Goal: Task Accomplishment & Management: Use online tool/utility

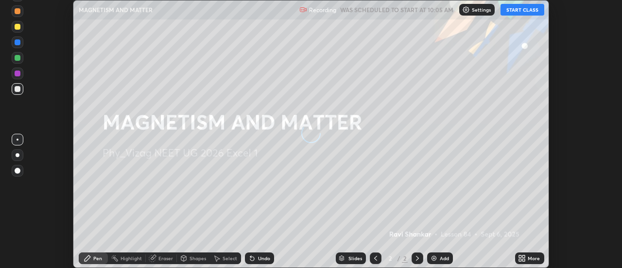
scroll to position [268, 621]
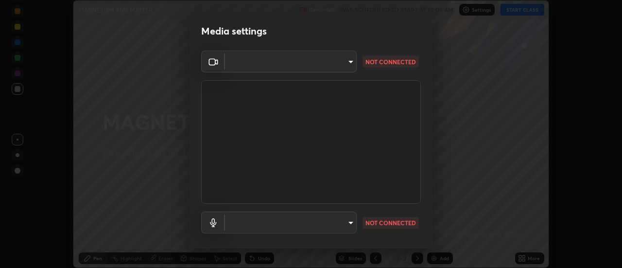
type input "acbb6098d6471371aa14d93c8858c27fd70b427109662103d823130ddc3b5b06"
type input "a7ba460af597428916c99ffb6557399cf4d2628a7dad08ef5dc874a5db155e82"
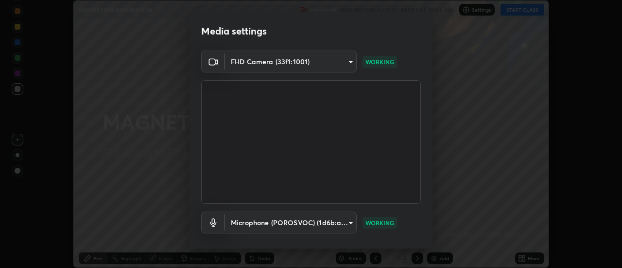
scroll to position [51, 0]
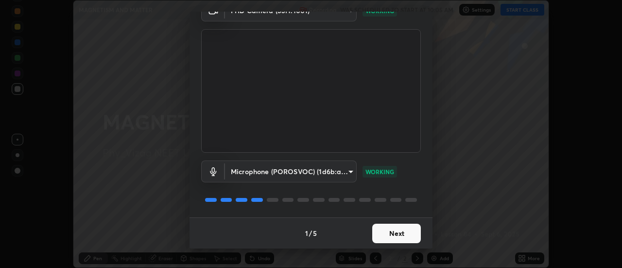
click at [396, 238] on button "Next" at bounding box center [396, 233] width 49 height 19
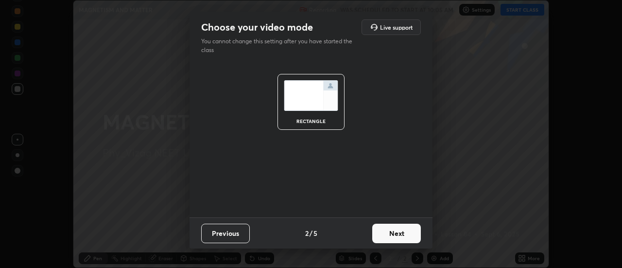
scroll to position [0, 0]
click at [398, 235] on button "Next" at bounding box center [396, 233] width 49 height 19
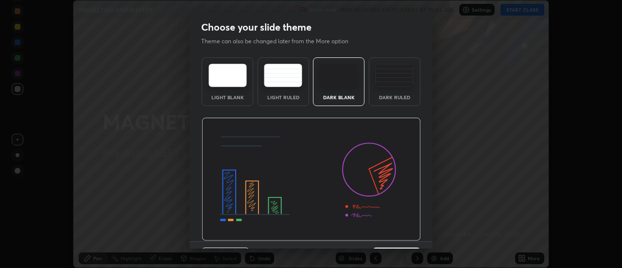
click at [400, 236] on img at bounding box center [311, 179] width 219 height 123
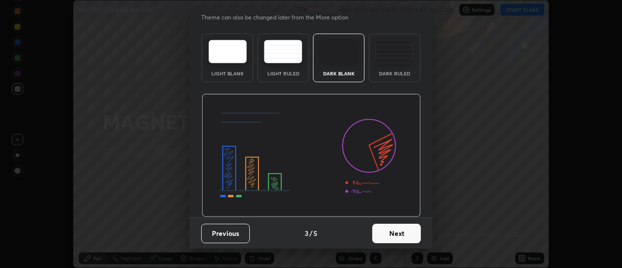
click at [403, 239] on button "Next" at bounding box center [396, 233] width 49 height 19
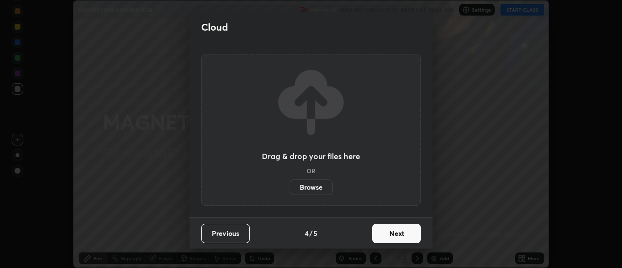
click at [401, 232] on button "Next" at bounding box center [396, 233] width 49 height 19
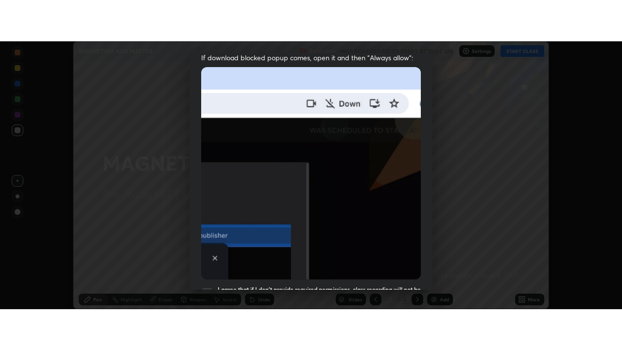
scroll to position [249, 0]
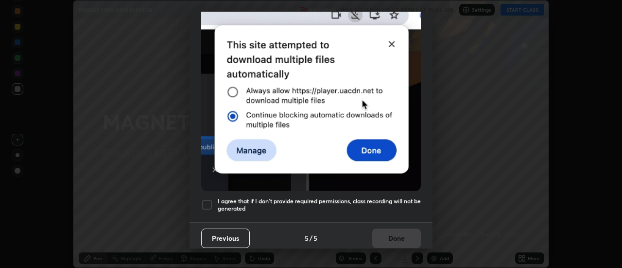
click at [207, 199] on div at bounding box center [207, 205] width 12 height 12
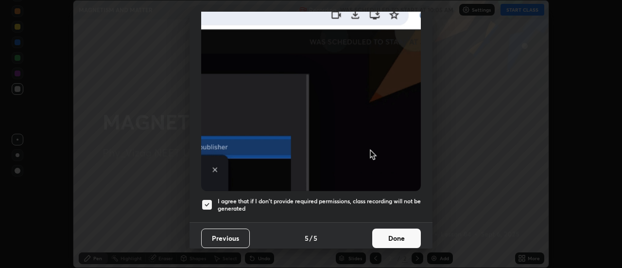
click at [394, 232] on button "Done" at bounding box center [396, 237] width 49 height 19
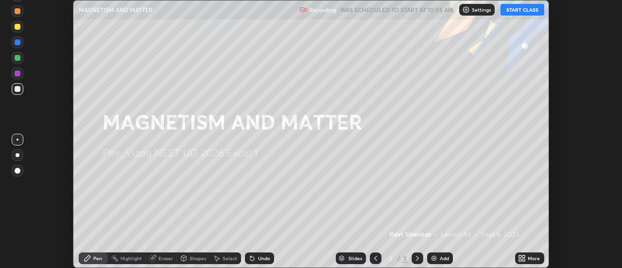
click at [514, 13] on button "START CLASS" at bounding box center [523, 10] width 44 height 12
click at [524, 259] on icon at bounding box center [524, 260] width 2 height 2
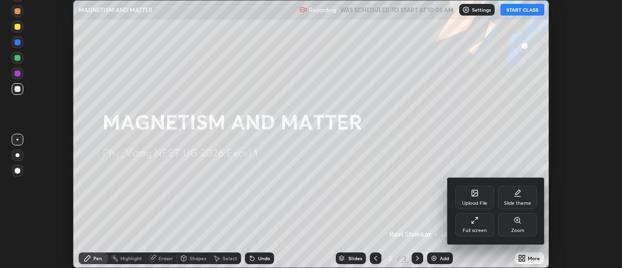
click at [483, 228] on div "Full screen" at bounding box center [475, 230] width 24 height 5
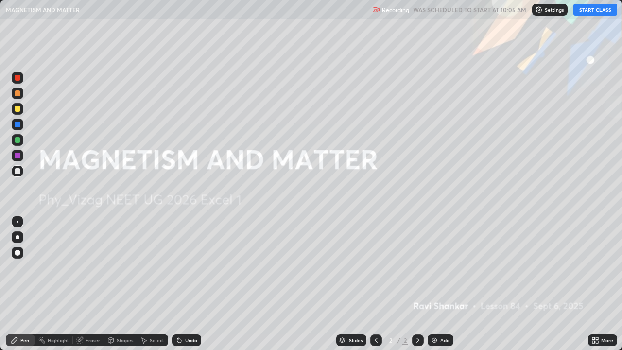
scroll to position [350, 622]
click at [441, 267] on div "Add" at bounding box center [444, 340] width 9 height 5
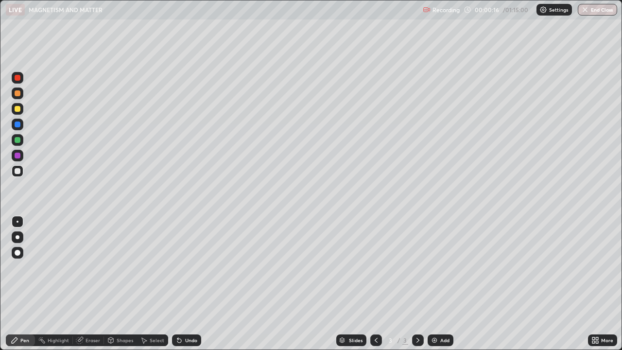
click at [552, 11] on p "Settings" at bounding box center [558, 9] width 19 height 5
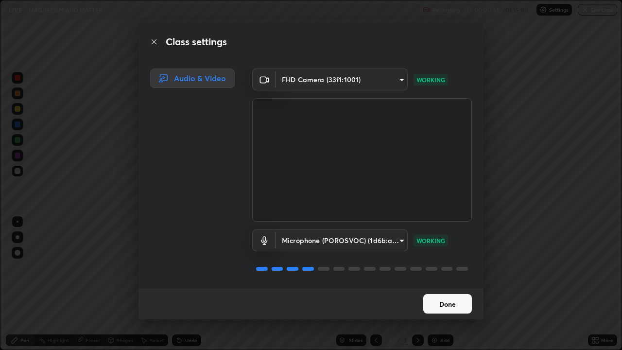
click at [450, 267] on button "Done" at bounding box center [447, 303] width 49 height 19
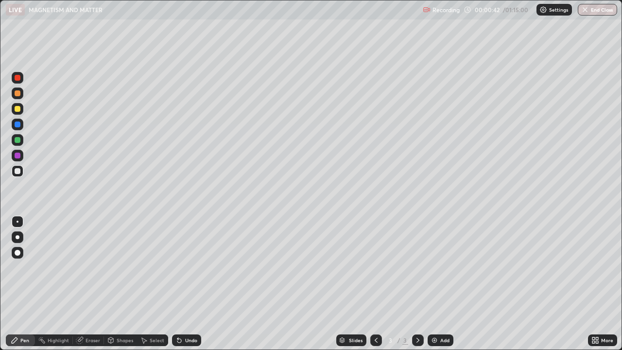
click at [17, 237] on div at bounding box center [18, 237] width 4 height 4
click at [187, 267] on div "Undo" at bounding box center [191, 340] width 12 height 5
click at [185, 267] on div "Undo" at bounding box center [191, 340] width 12 height 5
click at [186, 267] on div "Undo" at bounding box center [191, 340] width 12 height 5
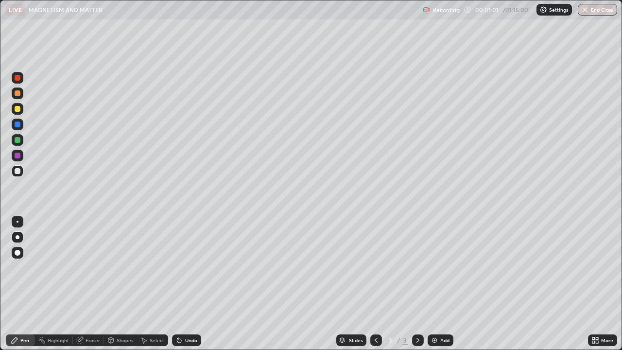
click at [189, 267] on div "Undo" at bounding box center [191, 340] width 12 height 5
click at [189, 267] on div "Undo" at bounding box center [186, 340] width 29 height 12
click at [188, 267] on div "Undo" at bounding box center [191, 340] width 12 height 5
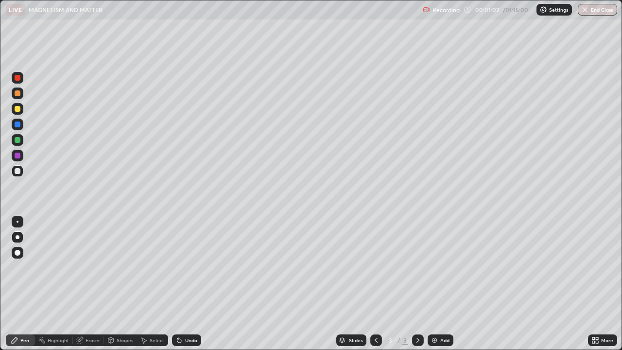
click at [189, 267] on div "Undo" at bounding box center [186, 340] width 29 height 12
click at [187, 267] on div "Undo" at bounding box center [186, 340] width 29 height 12
click at [186, 267] on div "Undo" at bounding box center [186, 340] width 29 height 12
click at [128, 267] on div "Shapes" at bounding box center [125, 340] width 17 height 5
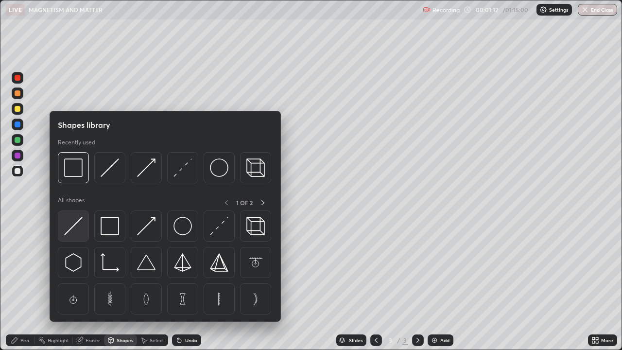
click at [84, 230] on div at bounding box center [73, 225] width 31 height 31
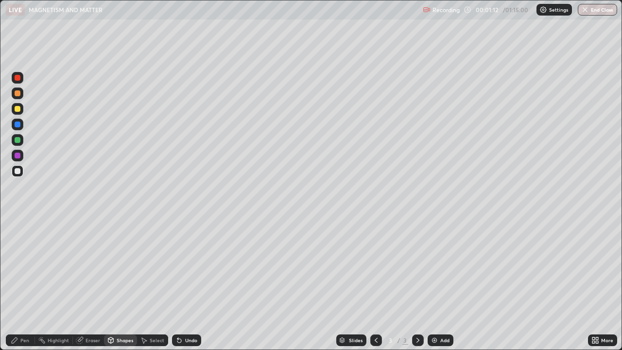
click at [21, 112] on div at bounding box center [18, 109] width 12 height 12
click at [23, 267] on div "Pen" at bounding box center [20, 340] width 29 height 12
click at [119, 267] on div "Shapes" at bounding box center [120, 340] width 33 height 12
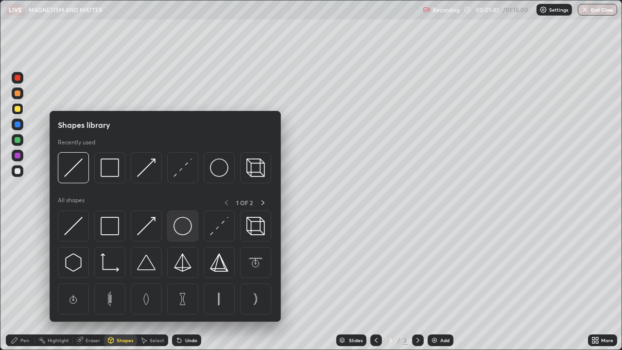
click at [187, 229] on img at bounding box center [182, 226] width 18 height 18
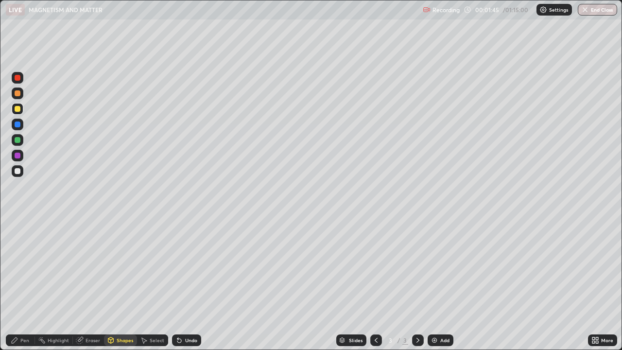
click at [90, 267] on div "Eraser" at bounding box center [88, 340] width 31 height 12
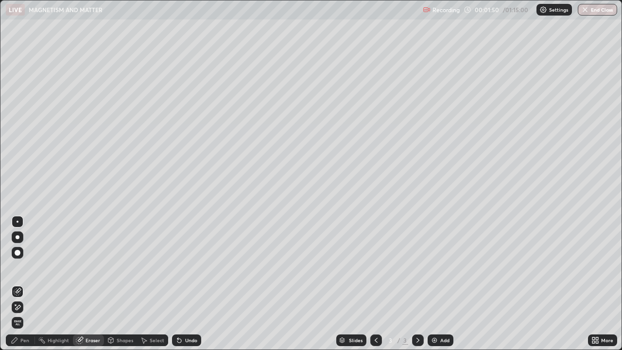
click at [117, 267] on div "Shapes" at bounding box center [125, 340] width 17 height 5
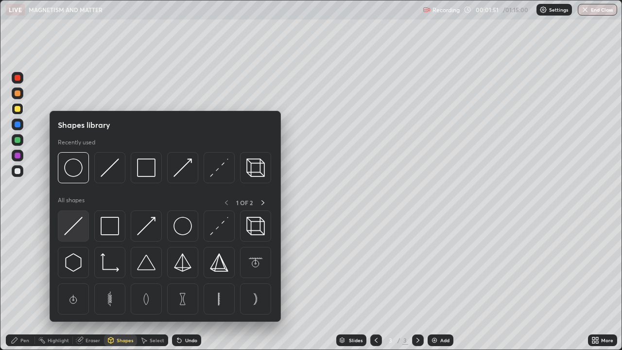
click at [72, 224] on img at bounding box center [73, 226] width 18 height 18
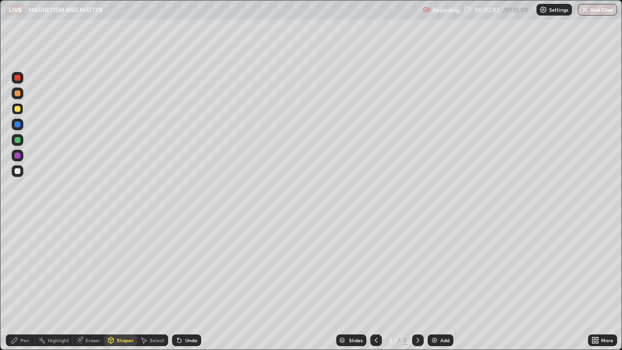
click at [23, 267] on div "Pen" at bounding box center [20, 340] width 29 height 12
click at [23, 219] on div at bounding box center [18, 222] width 12 height 12
click at [125, 267] on div "Shapes" at bounding box center [125, 340] width 17 height 5
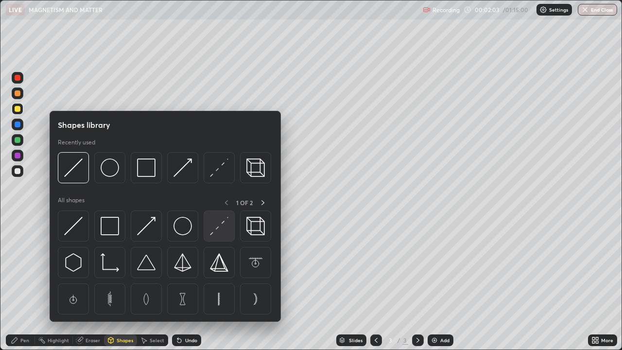
click at [215, 232] on img at bounding box center [219, 226] width 18 height 18
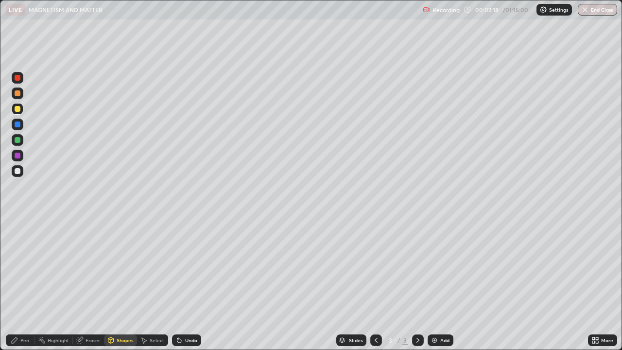
click at [119, 267] on div "Shapes" at bounding box center [125, 340] width 17 height 5
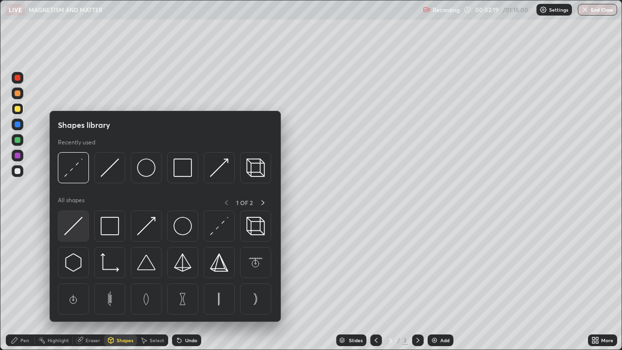
click at [71, 226] on img at bounding box center [73, 226] width 18 height 18
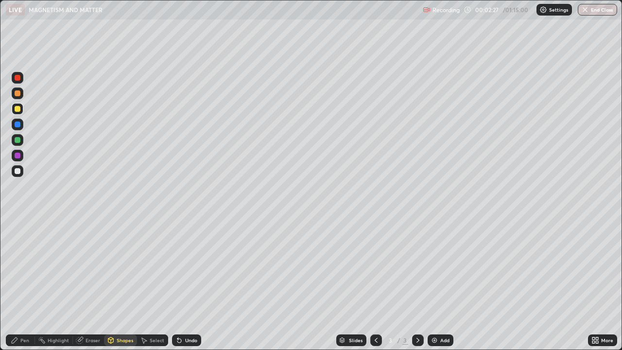
click at [187, 267] on div "Undo" at bounding box center [191, 340] width 12 height 5
click at [186, 267] on div "Undo" at bounding box center [191, 340] width 12 height 5
click at [187, 267] on div "Undo" at bounding box center [191, 340] width 12 height 5
click at [22, 267] on div "Pen" at bounding box center [24, 340] width 9 height 5
click at [186, 267] on div "Undo" at bounding box center [186, 340] width 29 height 12
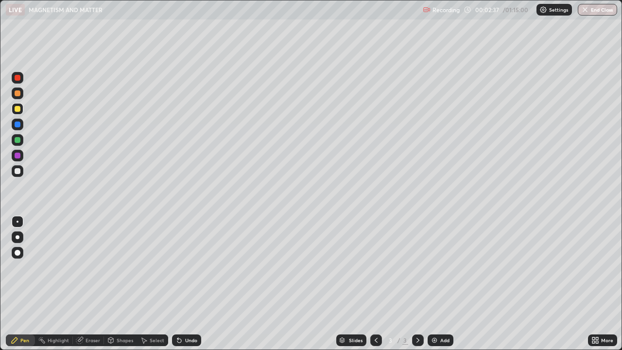
click at [186, 267] on div "Undo" at bounding box center [191, 340] width 12 height 5
click at [188, 267] on div "Undo" at bounding box center [191, 340] width 12 height 5
click at [189, 267] on div "Undo" at bounding box center [191, 340] width 12 height 5
click at [190, 267] on div "Undo" at bounding box center [191, 340] width 12 height 5
click at [191, 267] on div "Undo" at bounding box center [191, 340] width 12 height 5
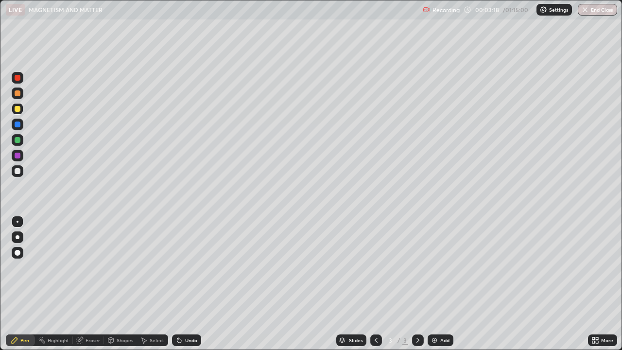
click at [19, 173] on div at bounding box center [18, 171] width 6 height 6
click at [117, 267] on div "Shapes" at bounding box center [125, 340] width 17 height 5
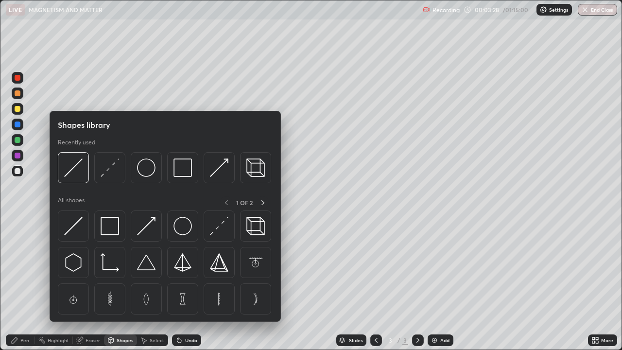
click at [74, 229] on img at bounding box center [73, 226] width 18 height 18
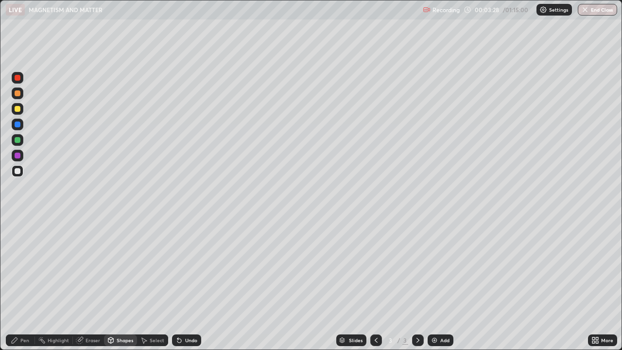
click at [17, 141] on div at bounding box center [18, 140] width 6 height 6
click at [22, 267] on div "Pen" at bounding box center [24, 340] width 9 height 5
click at [18, 78] on div at bounding box center [18, 78] width 6 height 6
click at [16, 173] on div at bounding box center [18, 171] width 6 height 6
click at [190, 267] on div "Undo" at bounding box center [191, 340] width 12 height 5
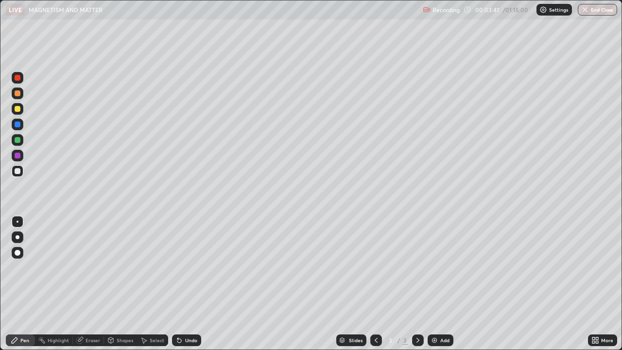
click at [189, 267] on div "Undo" at bounding box center [191, 340] width 12 height 5
click at [20, 123] on div at bounding box center [18, 124] width 6 height 6
click at [183, 267] on div "Undo" at bounding box center [186, 340] width 29 height 12
click at [190, 267] on div "Undo" at bounding box center [191, 340] width 12 height 5
click at [20, 156] on div at bounding box center [18, 156] width 6 height 6
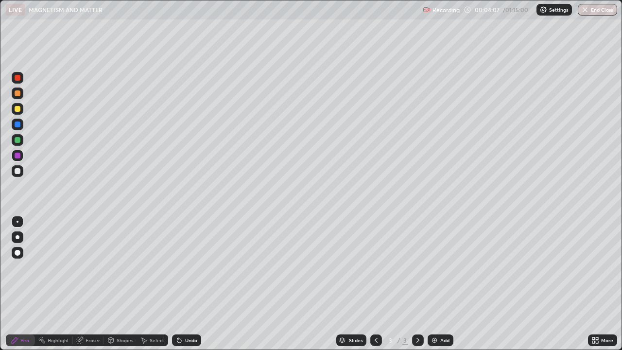
click at [22, 109] on div at bounding box center [18, 109] width 12 height 12
click at [117, 267] on div "Shapes" at bounding box center [125, 340] width 17 height 5
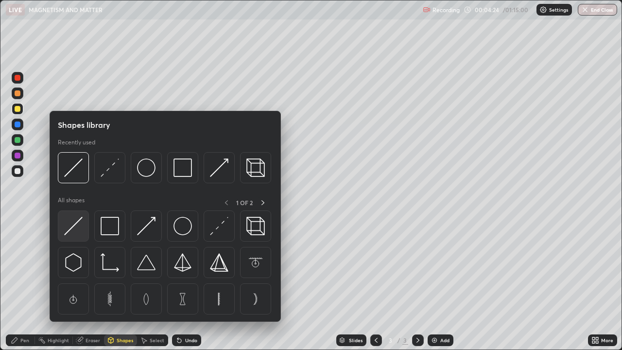
click at [78, 224] on img at bounding box center [73, 226] width 18 height 18
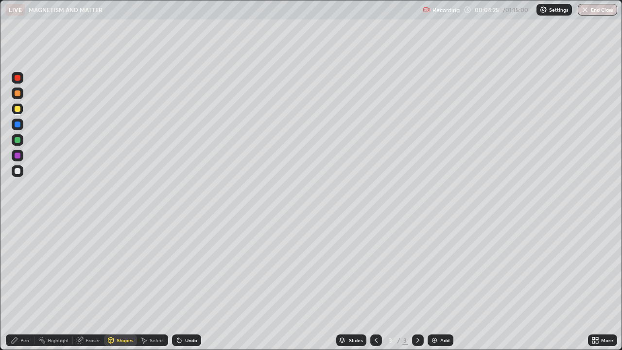
click at [20, 80] on div at bounding box center [18, 78] width 12 height 12
click at [19, 156] on div at bounding box center [18, 156] width 6 height 6
click at [18, 106] on div at bounding box center [18, 109] width 6 height 6
click at [17, 172] on div at bounding box center [18, 171] width 6 height 6
click at [120, 267] on div "Shapes" at bounding box center [125, 340] width 17 height 5
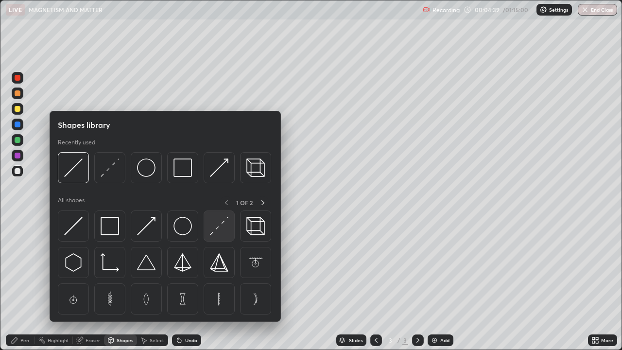
click at [224, 231] on img at bounding box center [219, 226] width 18 height 18
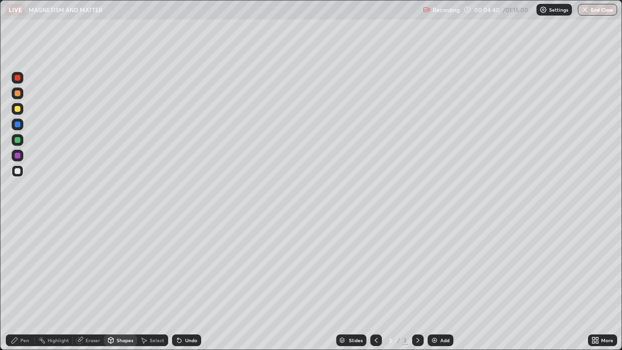
click at [18, 78] on div at bounding box center [18, 78] width 6 height 6
click at [121, 267] on div "Shapes" at bounding box center [125, 340] width 17 height 5
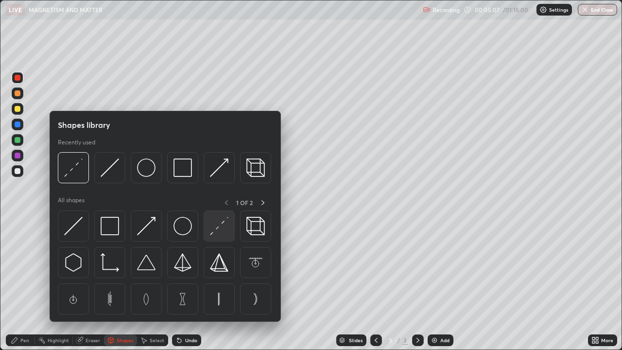
click at [224, 231] on img at bounding box center [219, 226] width 18 height 18
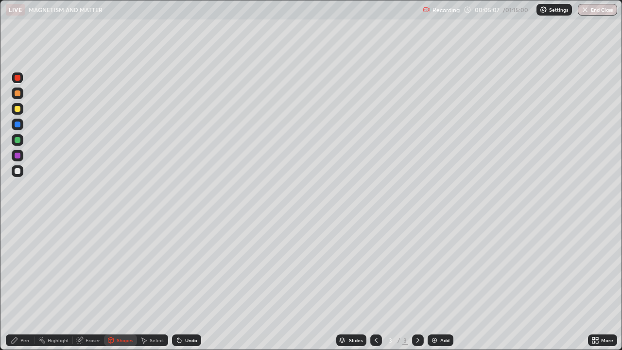
click at [17, 173] on div at bounding box center [18, 171] width 6 height 6
click at [22, 267] on div "Pen" at bounding box center [24, 340] width 9 height 5
click at [111, 267] on icon at bounding box center [110, 340] width 5 height 6
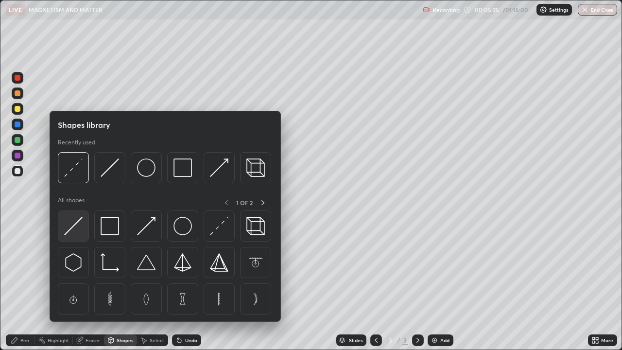
click at [74, 225] on img at bounding box center [73, 226] width 18 height 18
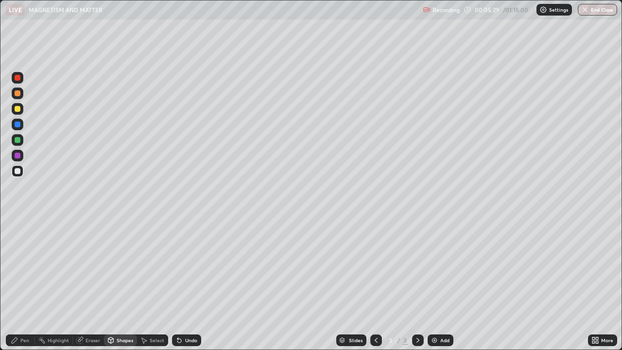
click at [22, 267] on div "Pen" at bounding box center [20, 340] width 29 height 12
click at [117, 267] on div "Shapes" at bounding box center [125, 340] width 17 height 5
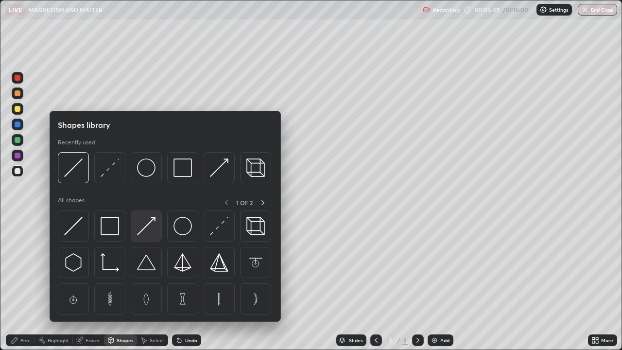
click at [150, 229] on img at bounding box center [146, 226] width 18 height 18
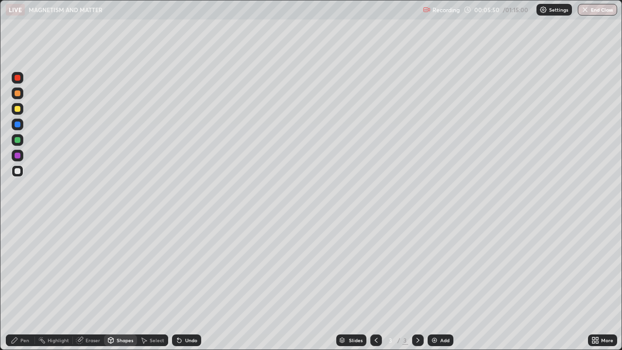
click at [19, 94] on div at bounding box center [18, 93] width 6 height 6
click at [22, 267] on div "Pen" at bounding box center [24, 340] width 9 height 5
click at [17, 173] on div at bounding box center [18, 171] width 6 height 6
click at [122, 267] on div "Shapes" at bounding box center [120, 340] width 33 height 12
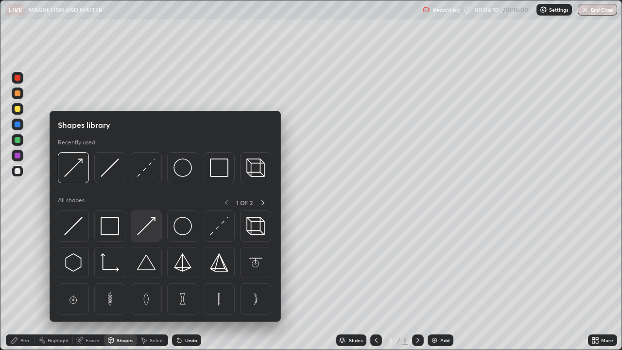
click at [147, 230] on img at bounding box center [146, 226] width 18 height 18
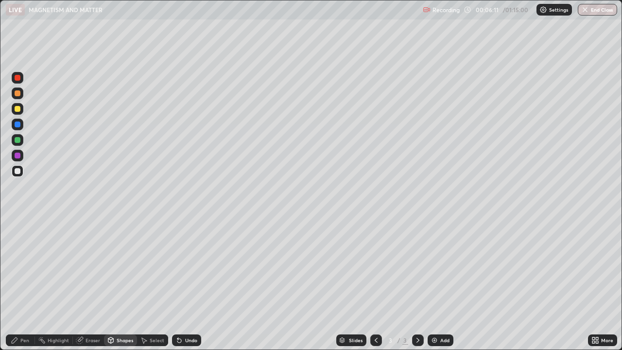
click at [19, 141] on div at bounding box center [18, 140] width 6 height 6
click at [18, 94] on div at bounding box center [18, 93] width 6 height 6
click at [22, 267] on div "Pen" at bounding box center [24, 340] width 9 height 5
click at [124, 267] on div "Shapes" at bounding box center [125, 340] width 17 height 5
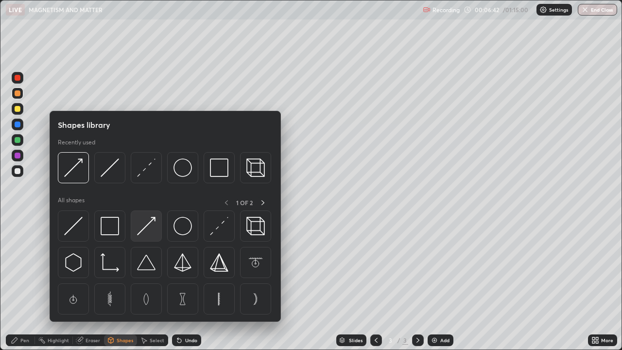
click at [151, 226] on img at bounding box center [146, 226] width 18 height 18
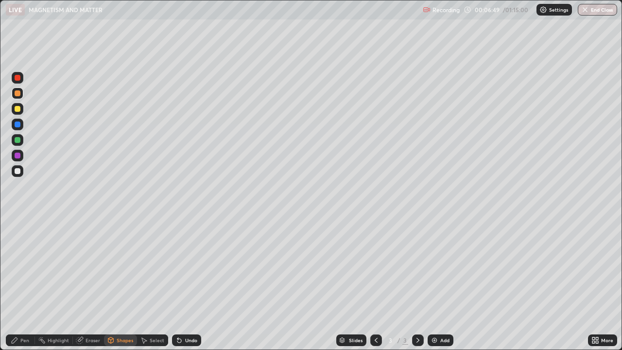
click at [26, 267] on div "Pen" at bounding box center [20, 340] width 29 height 12
click at [118, 267] on div "Shapes" at bounding box center [125, 340] width 17 height 5
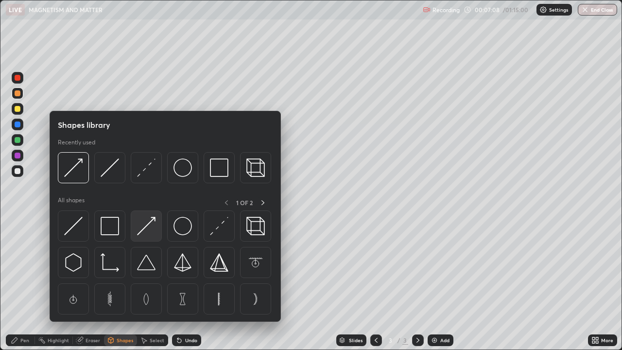
click at [146, 229] on img at bounding box center [146, 226] width 18 height 18
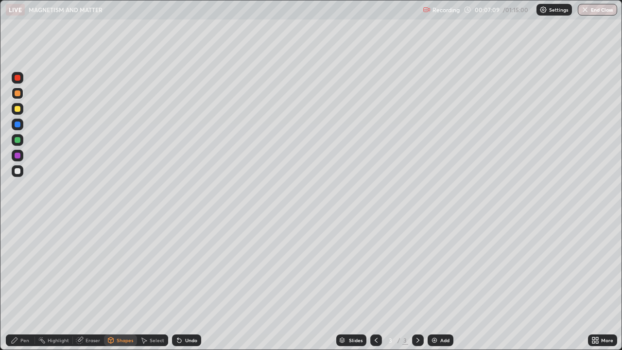
click at [21, 97] on div at bounding box center [18, 93] width 12 height 12
click at [17, 78] on div at bounding box center [18, 78] width 6 height 6
click at [23, 267] on div "Pen" at bounding box center [24, 340] width 9 height 5
click at [20, 173] on div at bounding box center [18, 171] width 12 height 12
click at [122, 267] on div "Shapes" at bounding box center [125, 340] width 17 height 5
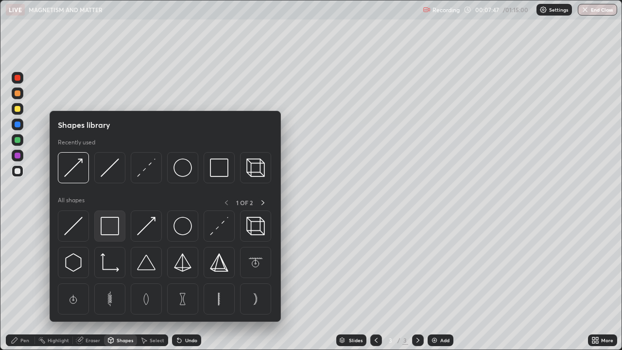
click at [110, 226] on img at bounding box center [110, 226] width 18 height 18
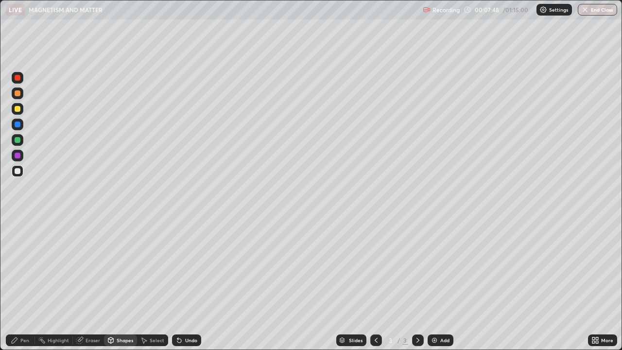
click at [17, 141] on div at bounding box center [18, 140] width 6 height 6
click at [23, 267] on div "Pen" at bounding box center [20, 340] width 29 height 12
click at [19, 98] on div at bounding box center [18, 93] width 12 height 12
click at [433, 267] on img at bounding box center [435, 340] width 8 height 8
click at [119, 267] on div "Shapes" at bounding box center [125, 340] width 17 height 5
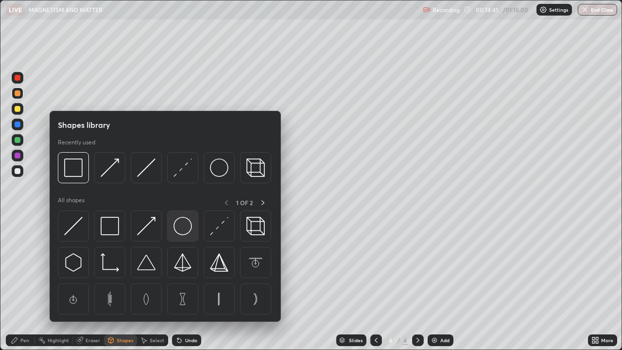
click at [183, 233] on img at bounding box center [182, 226] width 18 height 18
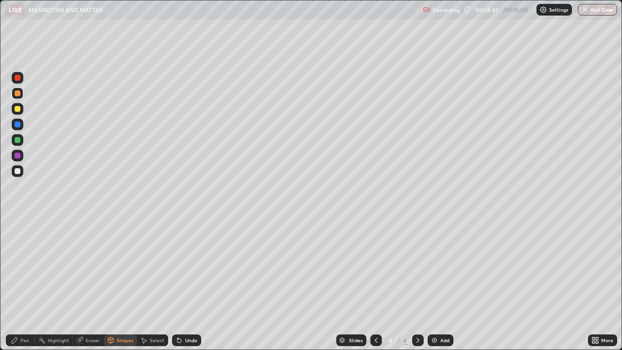
click at [90, 267] on div "Eraser" at bounding box center [88, 340] width 31 height 12
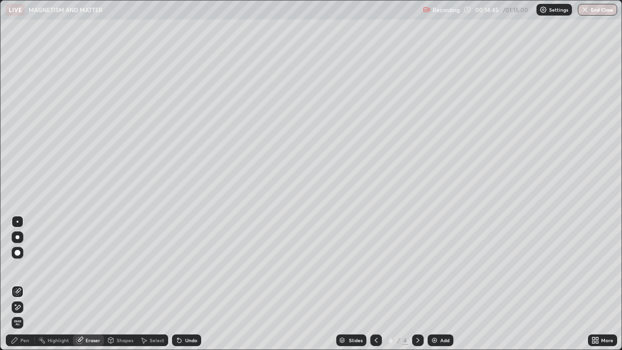
click at [123, 267] on div "Shapes" at bounding box center [125, 340] width 17 height 5
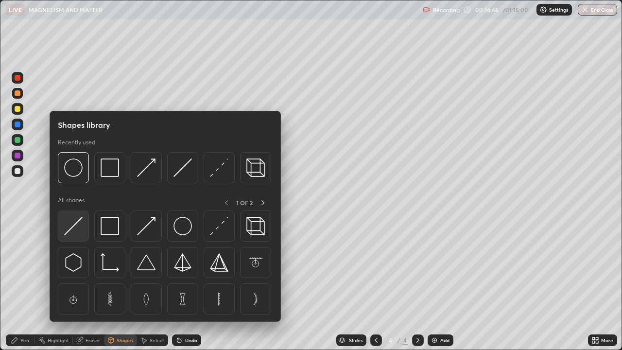
click at [72, 229] on img at bounding box center [73, 226] width 18 height 18
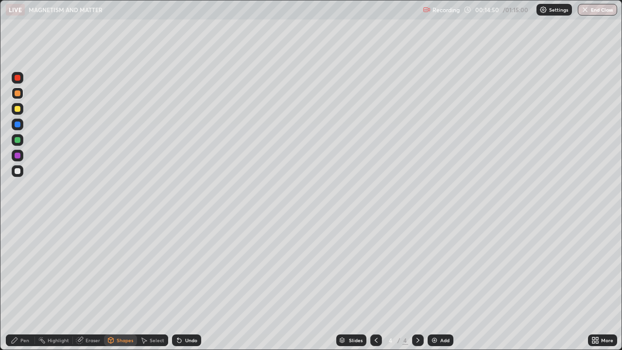
click at [120, 267] on div "Shapes" at bounding box center [125, 340] width 17 height 5
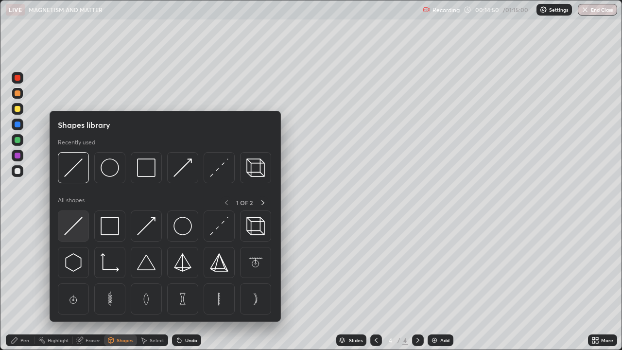
click at [72, 231] on img at bounding box center [73, 226] width 18 height 18
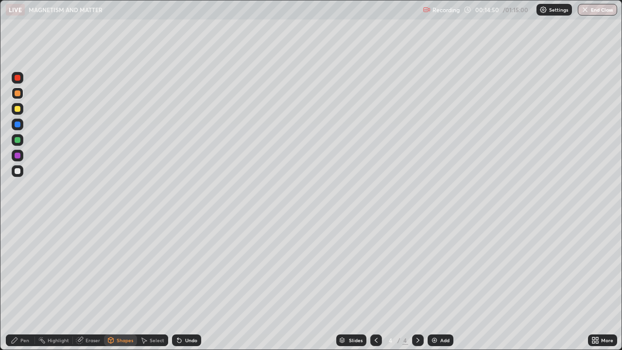
click at [20, 175] on div at bounding box center [18, 171] width 12 height 12
click at [26, 267] on div "Pen" at bounding box center [24, 340] width 9 height 5
click at [18, 93] on div at bounding box center [18, 93] width 6 height 6
click at [18, 139] on div at bounding box center [18, 140] width 6 height 6
click at [119, 267] on div "Shapes" at bounding box center [125, 340] width 17 height 5
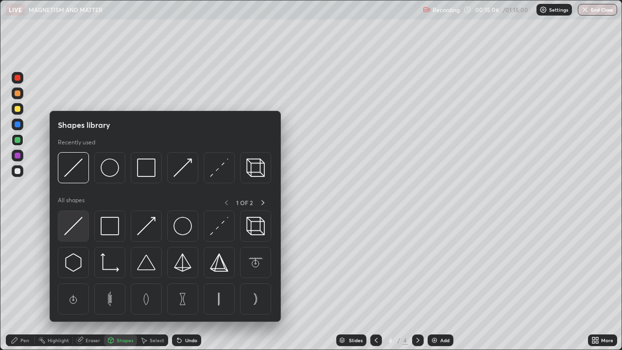
click at [74, 226] on img at bounding box center [73, 226] width 18 height 18
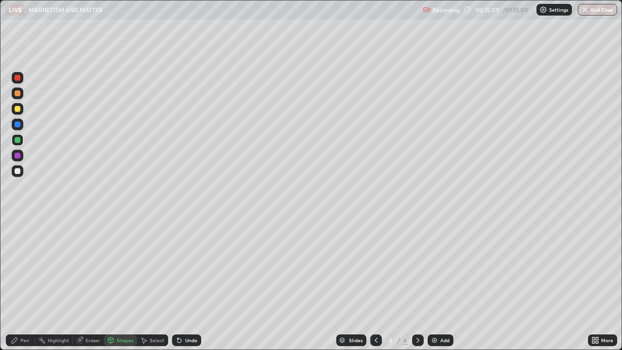
click at [19, 267] on div "Pen" at bounding box center [20, 340] width 29 height 12
click at [189, 267] on div "Undo" at bounding box center [191, 340] width 12 height 5
click at [187, 267] on div "Undo" at bounding box center [191, 340] width 12 height 5
click at [189, 267] on div "Undo" at bounding box center [191, 340] width 12 height 5
click at [191, 267] on div "Undo" at bounding box center [191, 340] width 12 height 5
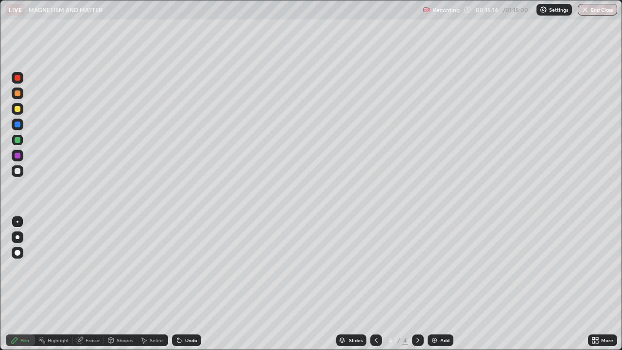
click at [190, 267] on div "Undo" at bounding box center [186, 340] width 29 height 12
click at [117, 267] on div "Shapes" at bounding box center [125, 340] width 17 height 5
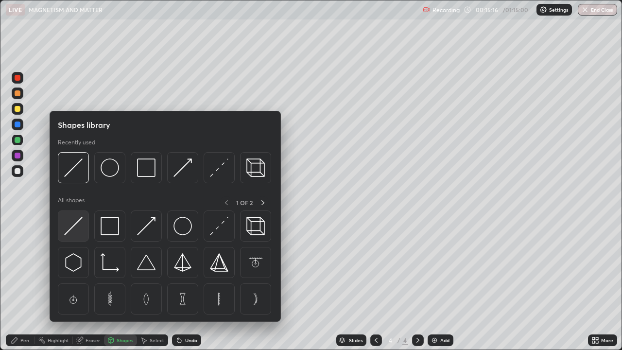
click at [78, 225] on img at bounding box center [73, 226] width 18 height 18
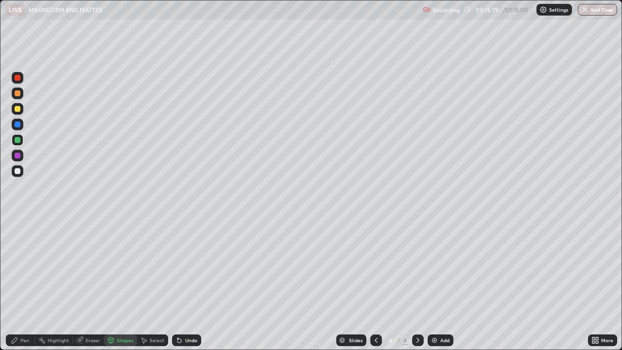
click at [23, 267] on div "Pen" at bounding box center [24, 340] width 9 height 5
click at [18, 173] on div at bounding box center [18, 171] width 6 height 6
click at [374, 267] on icon at bounding box center [376, 340] width 8 height 8
click at [413, 267] on div at bounding box center [418, 340] width 12 height 12
click at [23, 80] on div at bounding box center [18, 78] width 12 height 12
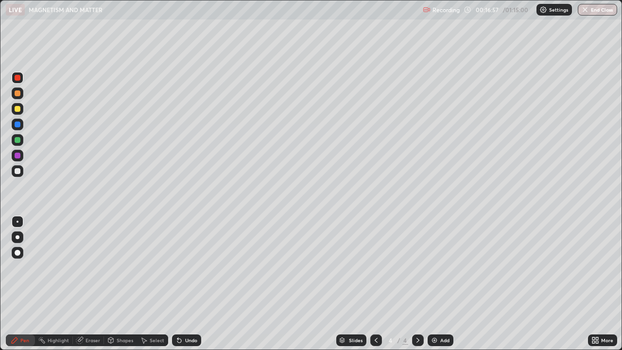
click at [18, 139] on div at bounding box center [18, 140] width 6 height 6
click at [17, 173] on div at bounding box center [18, 171] width 6 height 6
click at [118, 267] on div "Shapes" at bounding box center [125, 340] width 17 height 5
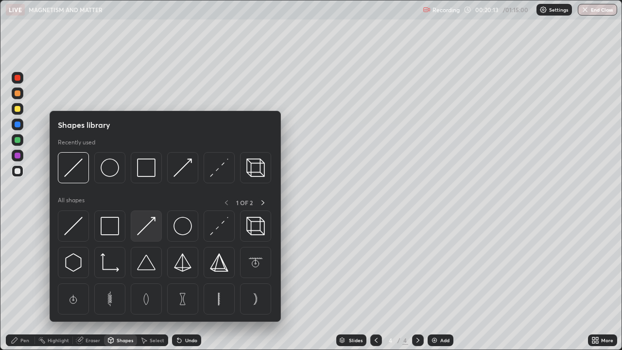
click at [152, 229] on img at bounding box center [146, 226] width 18 height 18
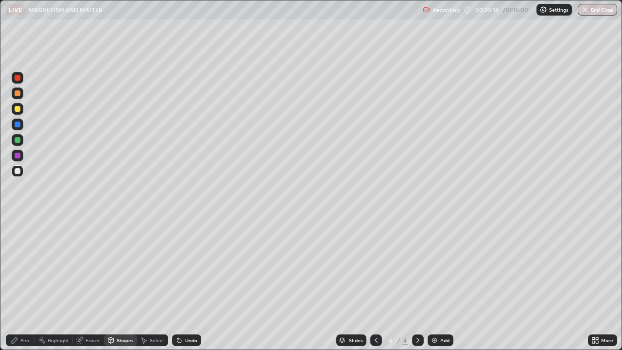
click at [18, 123] on div at bounding box center [18, 124] width 6 height 6
click at [20, 267] on div "Pen" at bounding box center [20, 340] width 29 height 12
click at [18, 111] on div at bounding box center [18, 109] width 6 height 6
click at [118, 267] on div "Shapes" at bounding box center [125, 340] width 17 height 5
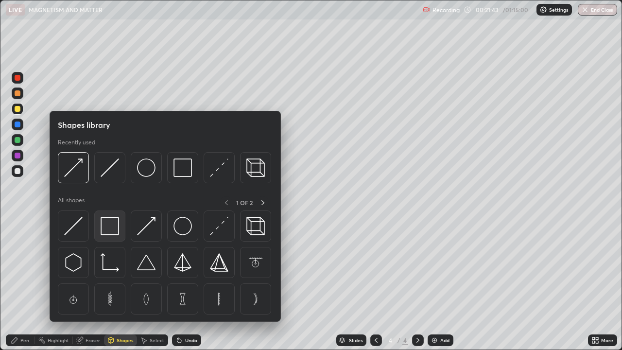
click at [110, 226] on img at bounding box center [110, 226] width 18 height 18
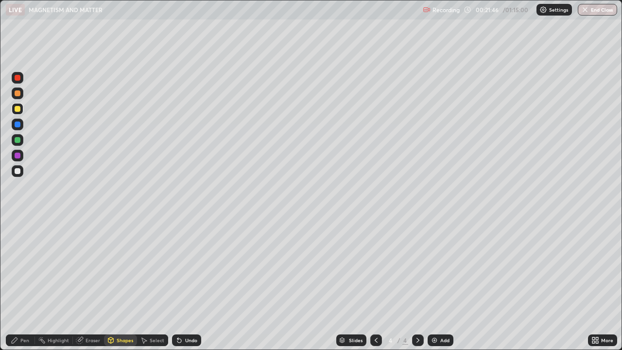
click at [16, 267] on icon at bounding box center [15, 340] width 8 height 8
click at [19, 94] on div at bounding box center [18, 93] width 6 height 6
click at [18, 142] on div at bounding box center [18, 140] width 6 height 6
click at [439, 267] on div "Add" at bounding box center [441, 340] width 26 height 12
click at [120, 267] on div "Shapes" at bounding box center [120, 340] width 33 height 12
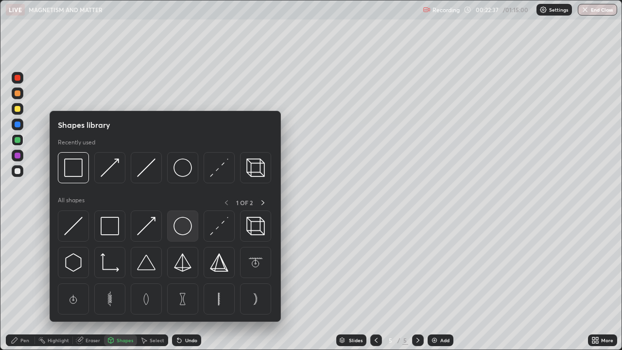
click at [187, 233] on img at bounding box center [182, 226] width 18 height 18
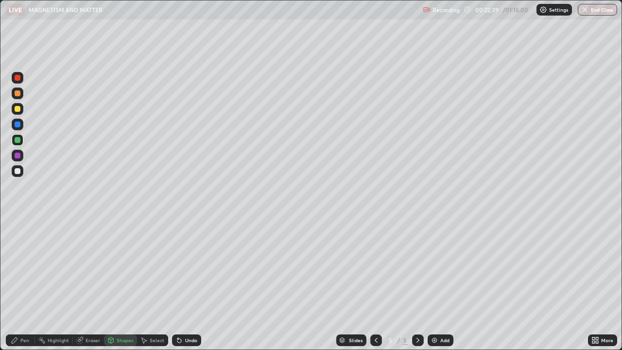
click at [92, 267] on div "Eraser" at bounding box center [93, 340] width 15 height 5
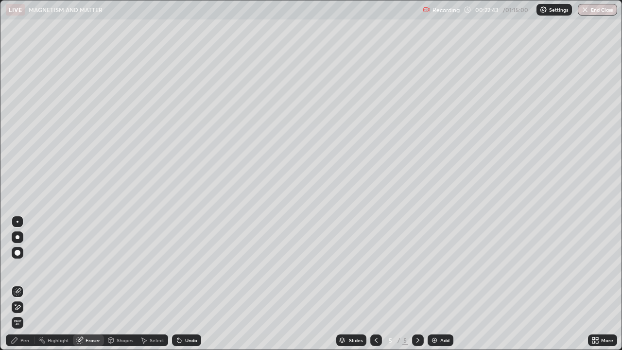
click at [120, 267] on div "Shapes" at bounding box center [125, 340] width 17 height 5
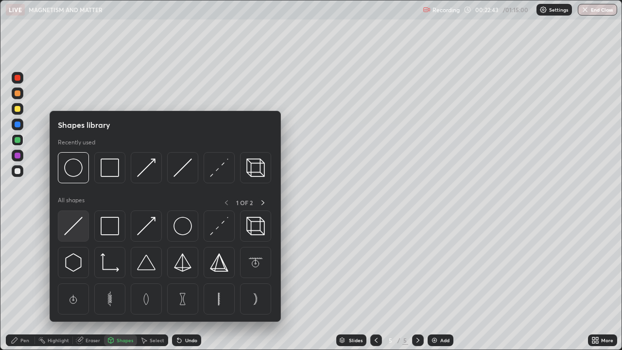
click at [79, 224] on img at bounding box center [73, 226] width 18 height 18
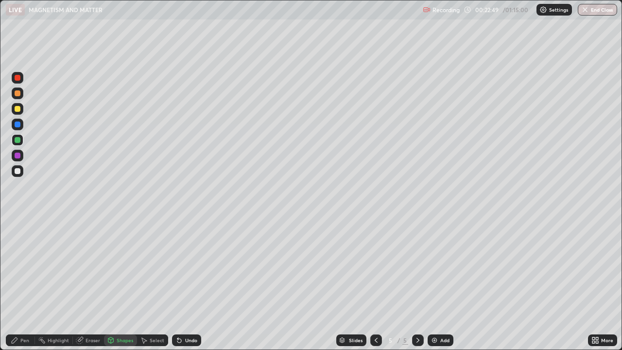
click at [123, 267] on div "Shapes" at bounding box center [125, 340] width 17 height 5
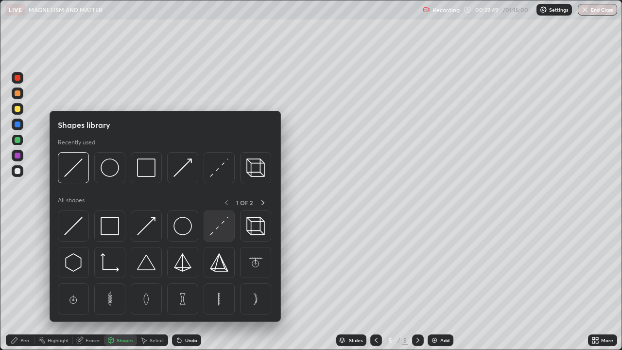
click at [225, 225] on img at bounding box center [219, 226] width 18 height 18
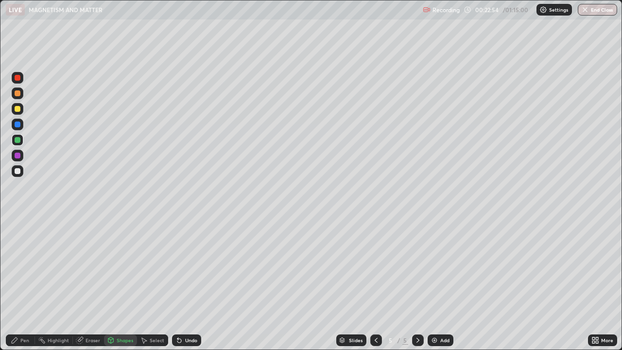
click at [25, 267] on div "Pen" at bounding box center [24, 340] width 9 height 5
click at [23, 96] on div at bounding box center [18, 93] width 12 height 12
click at [123, 267] on div "Shapes" at bounding box center [125, 340] width 17 height 5
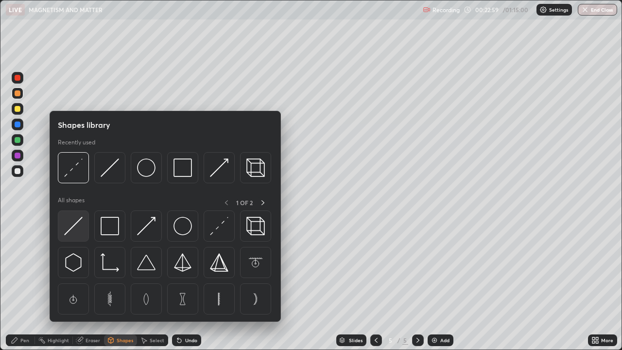
click at [80, 226] on img at bounding box center [73, 226] width 18 height 18
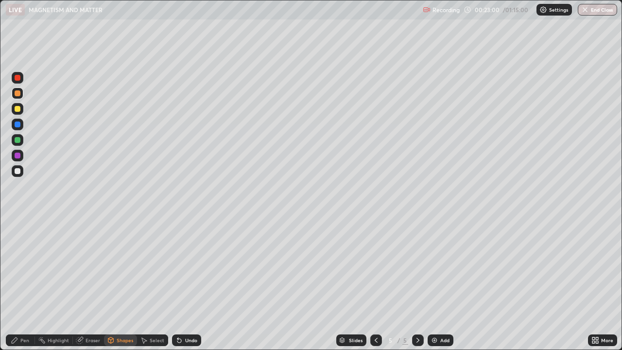
click at [20, 79] on div at bounding box center [18, 78] width 6 height 6
click at [26, 267] on div "Pen" at bounding box center [24, 340] width 9 height 5
click at [17, 171] on div at bounding box center [18, 171] width 6 height 6
click at [118, 267] on div "Shapes" at bounding box center [125, 340] width 17 height 5
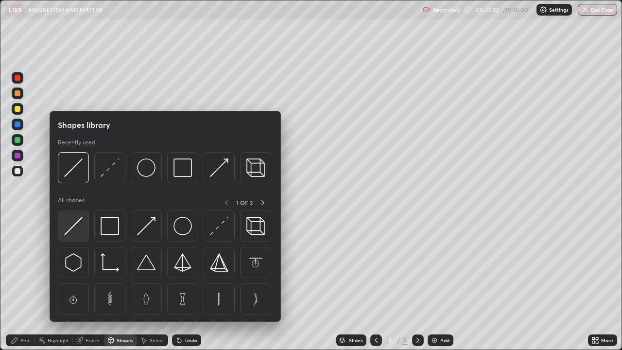
click at [77, 229] on img at bounding box center [73, 226] width 18 height 18
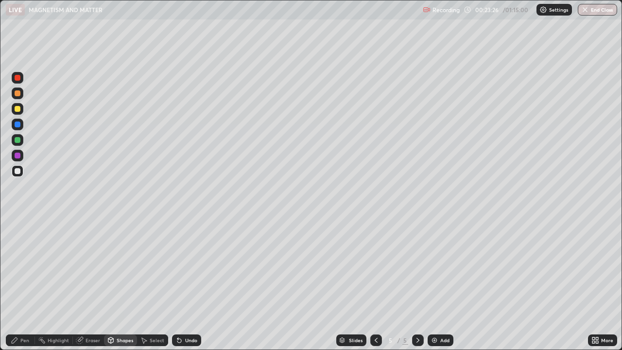
click at [20, 267] on div "Pen" at bounding box center [24, 340] width 9 height 5
click at [18, 92] on div at bounding box center [18, 93] width 6 height 6
click at [123, 267] on div "Shapes" at bounding box center [120, 340] width 33 height 12
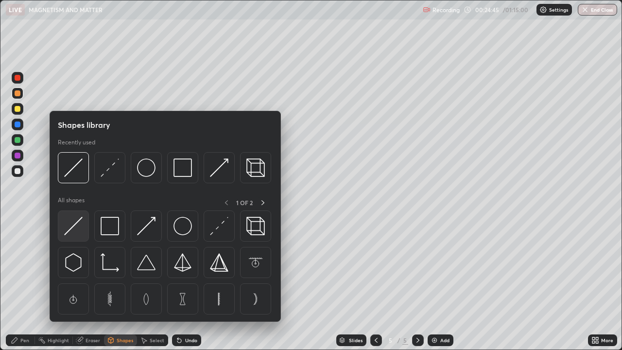
click at [70, 224] on img at bounding box center [73, 226] width 18 height 18
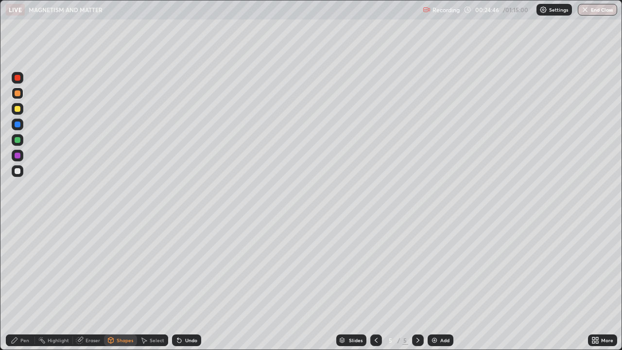
click at [23, 109] on div at bounding box center [18, 109] width 12 height 12
click at [26, 267] on div "Pen" at bounding box center [24, 340] width 9 height 5
click at [20, 171] on div at bounding box center [18, 171] width 6 height 6
click at [20, 242] on div at bounding box center [18, 237] width 12 height 12
click at [18, 108] on div at bounding box center [18, 109] width 6 height 6
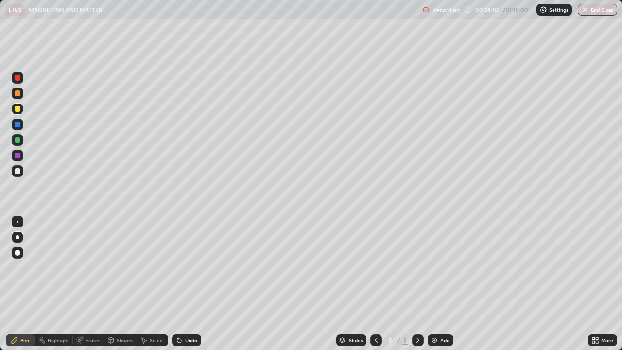
click at [17, 172] on div at bounding box center [18, 171] width 6 height 6
click at [442, 267] on div "Add" at bounding box center [444, 340] width 9 height 5
click at [375, 267] on icon at bounding box center [376, 340] width 3 height 5
click at [417, 267] on icon at bounding box center [418, 340] width 8 height 8
click at [114, 267] on div "Shapes" at bounding box center [120, 340] width 33 height 12
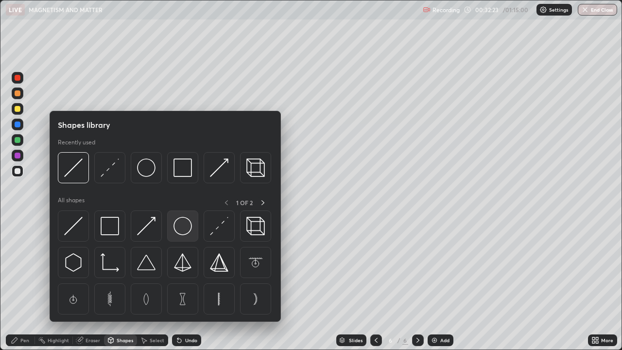
click at [184, 227] on img at bounding box center [182, 226] width 18 height 18
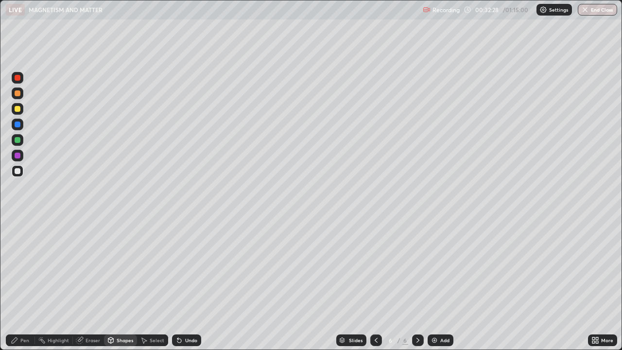
click at [121, 267] on div "Shapes" at bounding box center [125, 340] width 17 height 5
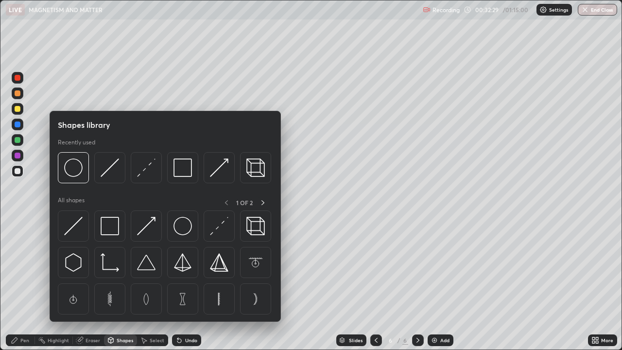
click at [84, 220] on div at bounding box center [73, 225] width 31 height 31
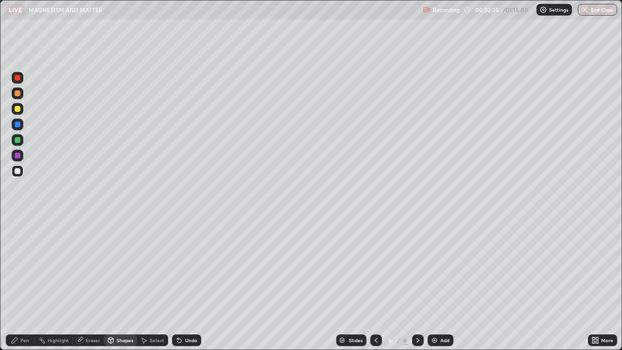
click at [117, 267] on div "Shapes" at bounding box center [125, 340] width 17 height 5
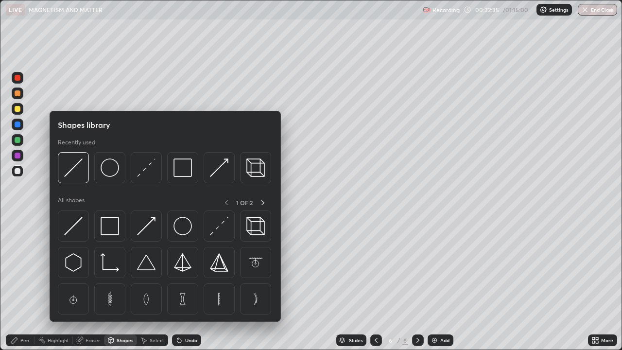
click at [186, 227] on img at bounding box center [182, 226] width 18 height 18
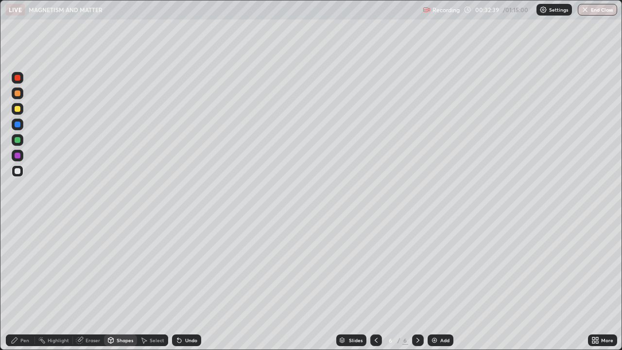
click at [123, 267] on div "Shapes" at bounding box center [125, 340] width 17 height 5
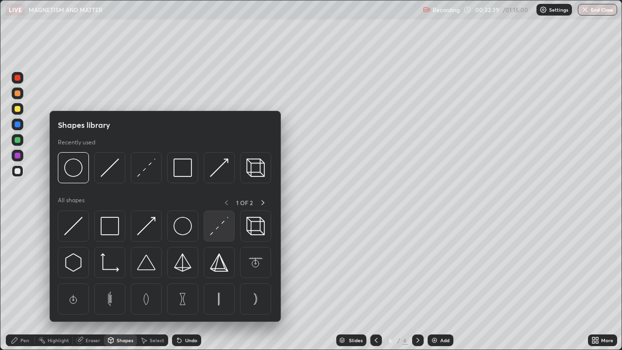
click at [227, 228] on img at bounding box center [219, 226] width 18 height 18
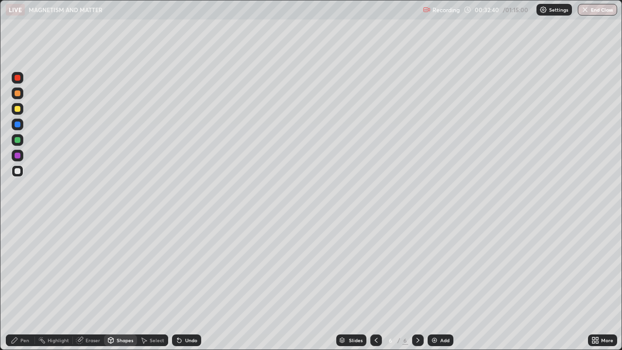
click at [21, 141] on div at bounding box center [18, 140] width 12 height 12
click at [120, 267] on div "Shapes" at bounding box center [125, 340] width 17 height 5
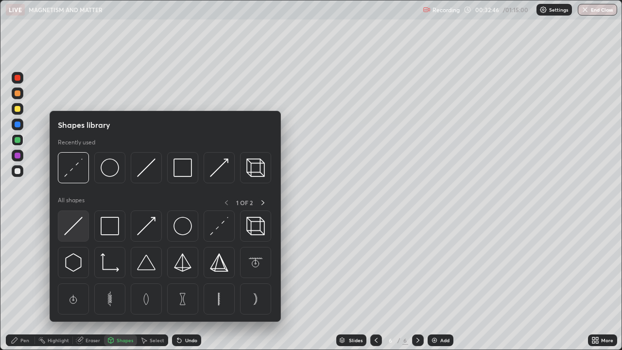
click at [73, 228] on img at bounding box center [73, 226] width 18 height 18
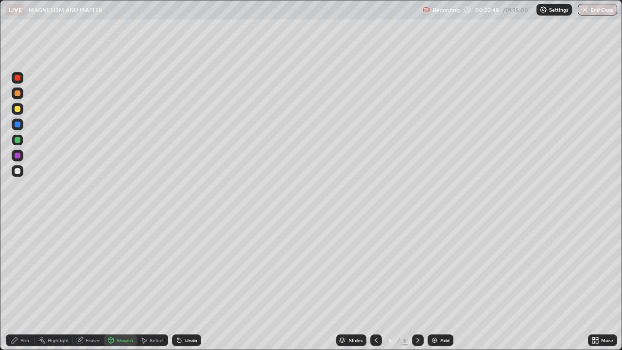
click at [19, 107] on div at bounding box center [18, 109] width 6 height 6
click at [123, 267] on div "Shapes" at bounding box center [125, 340] width 17 height 5
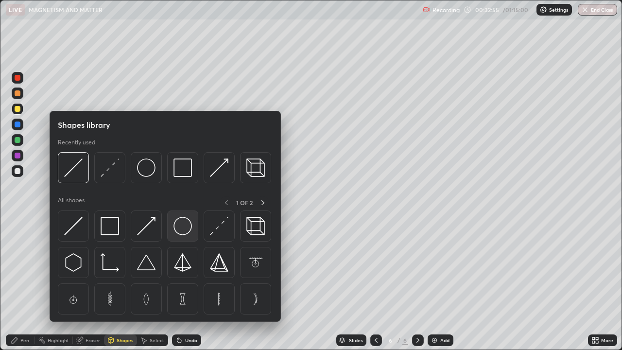
click at [184, 229] on img at bounding box center [182, 226] width 18 height 18
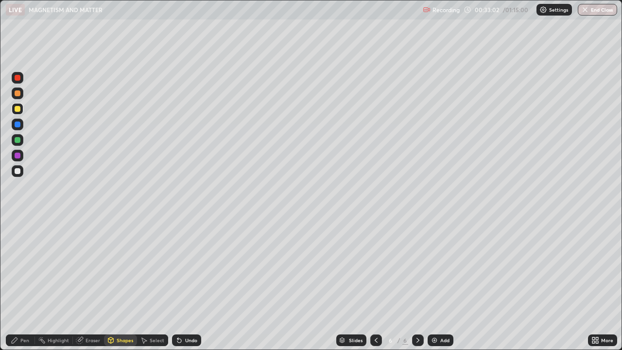
click at [187, 267] on div "Undo" at bounding box center [191, 340] width 12 height 5
click at [188, 267] on div "Undo" at bounding box center [191, 340] width 12 height 5
click at [89, 267] on div "Eraser" at bounding box center [93, 340] width 15 height 5
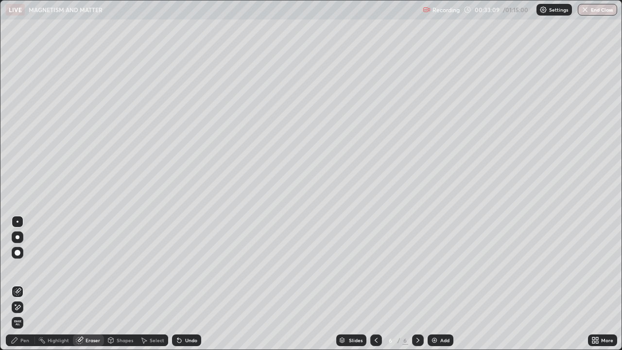
click at [119, 267] on div "Shapes" at bounding box center [125, 340] width 17 height 5
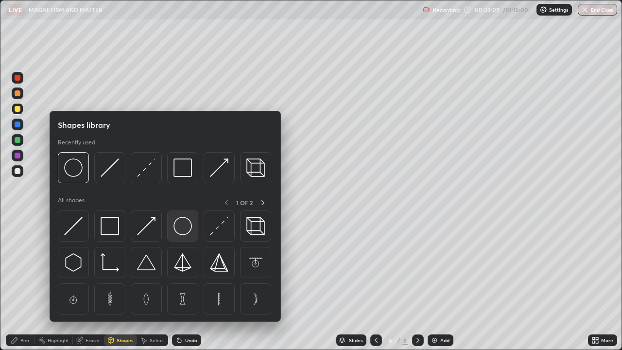
click at [184, 230] on img at bounding box center [182, 226] width 18 height 18
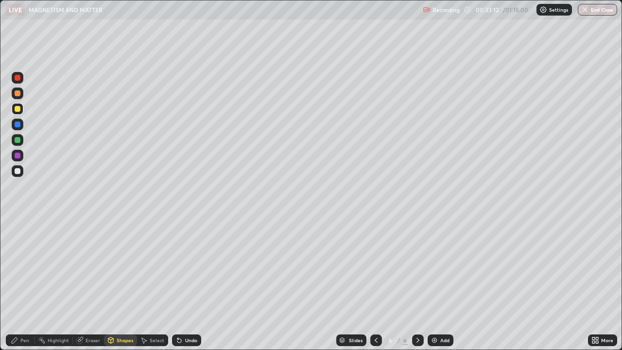
click at [190, 267] on div "Undo" at bounding box center [191, 340] width 12 height 5
click at [19, 171] on div at bounding box center [18, 171] width 6 height 6
click at [123, 267] on div "Shapes" at bounding box center [125, 340] width 17 height 5
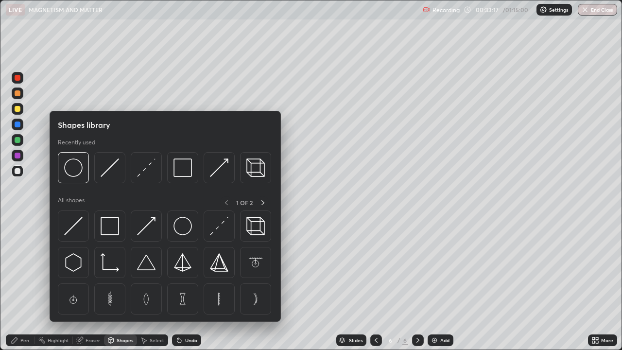
click at [182, 229] on img at bounding box center [182, 226] width 18 height 18
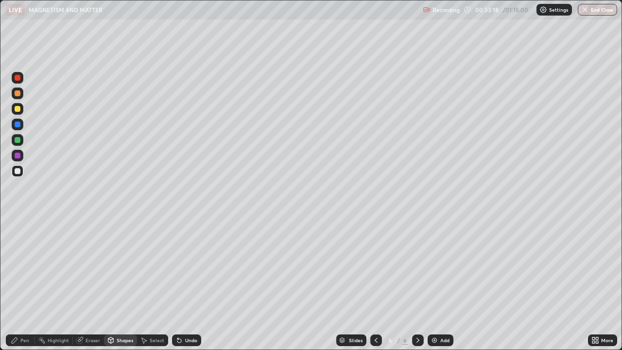
click at [19, 110] on div at bounding box center [18, 109] width 6 height 6
click at [118, 267] on div "Shapes" at bounding box center [125, 340] width 17 height 5
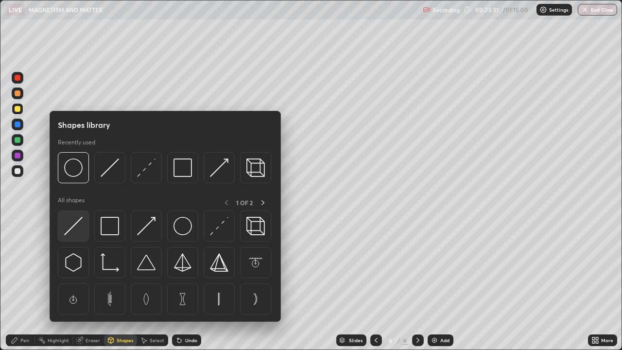
click at [75, 223] on img at bounding box center [73, 226] width 18 height 18
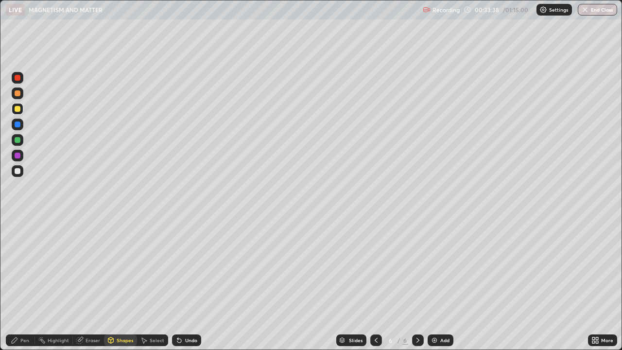
click at [122, 267] on div "Shapes" at bounding box center [125, 340] width 17 height 5
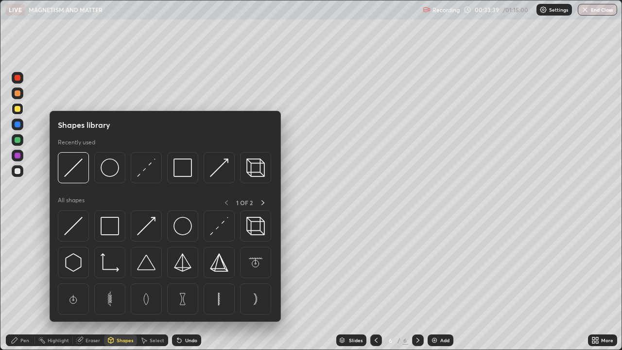
click at [70, 219] on img at bounding box center [73, 226] width 18 height 18
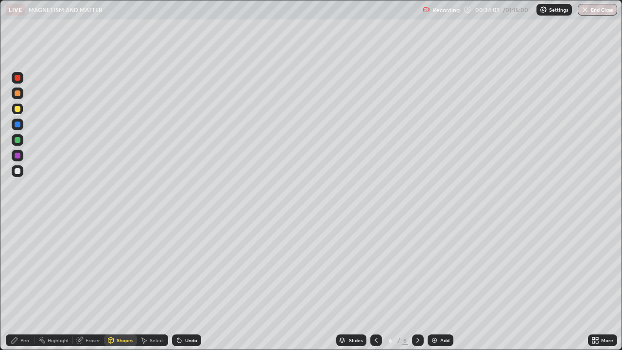
click at [17, 172] on div at bounding box center [18, 171] width 6 height 6
click at [118, 267] on div "Shapes" at bounding box center [125, 340] width 17 height 5
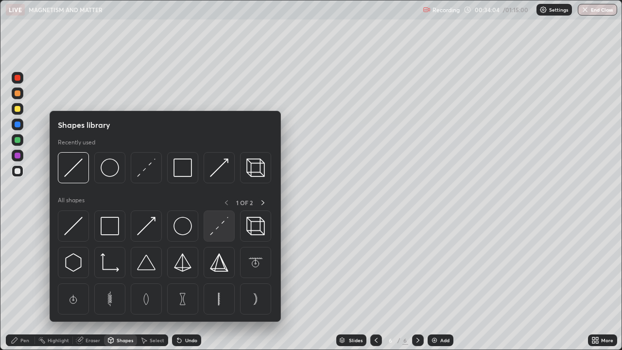
click at [221, 231] on img at bounding box center [219, 226] width 18 height 18
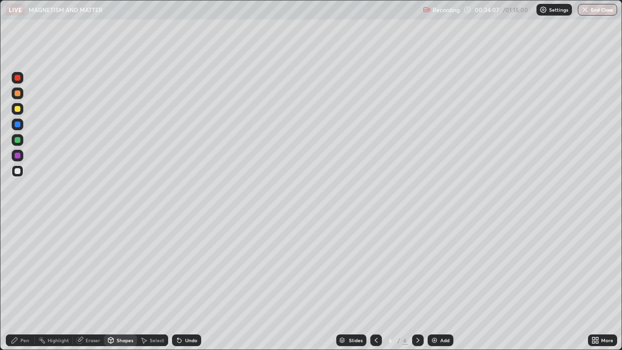
click at [21, 267] on div "Pen" at bounding box center [20, 340] width 29 height 12
click at [16, 167] on div at bounding box center [18, 171] width 12 height 12
click at [18, 109] on div at bounding box center [18, 109] width 6 height 6
click at [17, 173] on div at bounding box center [18, 171] width 6 height 6
click at [117, 267] on div "Shapes" at bounding box center [125, 340] width 17 height 5
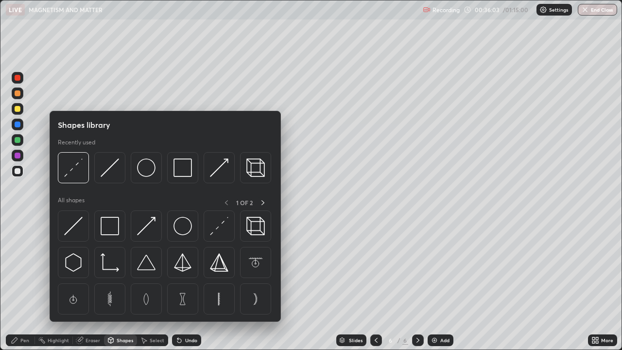
click at [79, 226] on img at bounding box center [73, 226] width 18 height 18
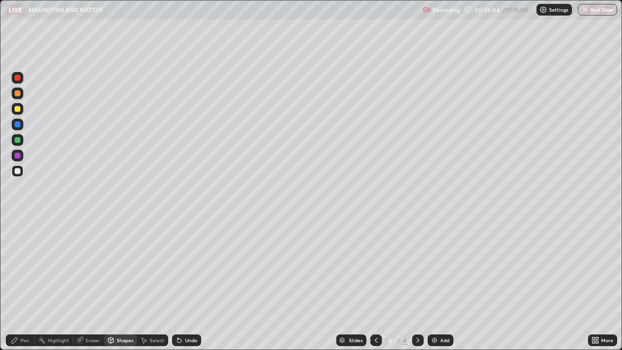
click at [19, 93] on div at bounding box center [18, 93] width 6 height 6
click at [20, 80] on div at bounding box center [18, 78] width 12 height 12
click at [18, 93] on div at bounding box center [18, 93] width 6 height 6
click at [25, 267] on div "Pen" at bounding box center [24, 340] width 9 height 5
click at [118, 267] on div "Shapes" at bounding box center [125, 340] width 17 height 5
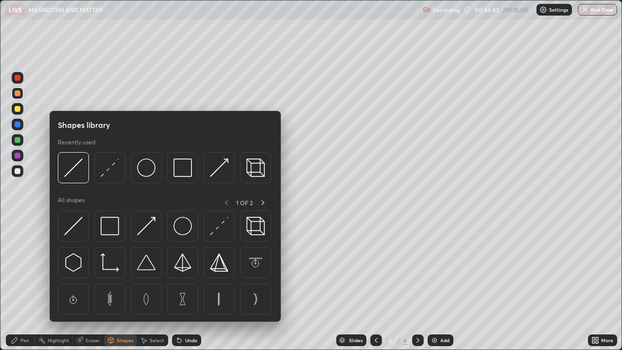
click at [81, 224] on img at bounding box center [73, 226] width 18 height 18
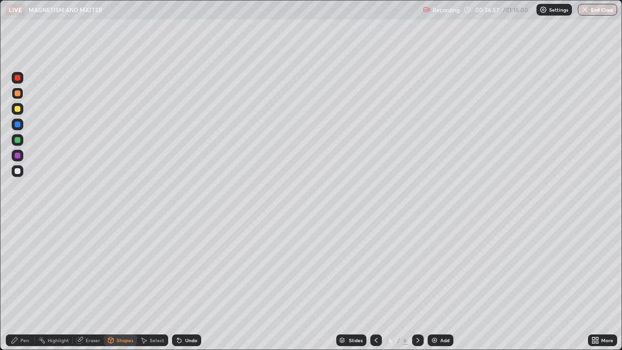
click at [117, 267] on div "Shapes" at bounding box center [125, 340] width 17 height 5
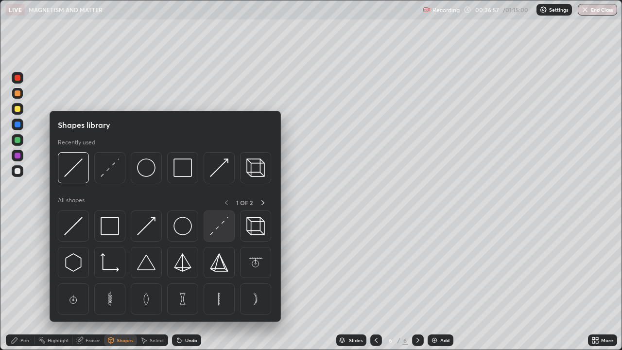
click at [219, 228] on img at bounding box center [219, 226] width 18 height 18
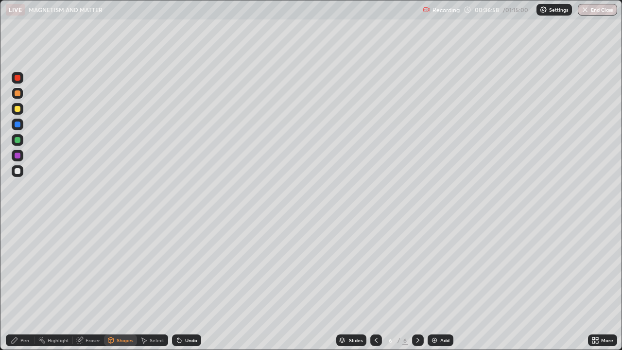
click at [18, 79] on div at bounding box center [18, 78] width 6 height 6
click at [25, 267] on div "Pen" at bounding box center [24, 340] width 9 height 5
click at [18, 125] on div at bounding box center [18, 124] width 6 height 6
click at [123, 267] on div "Shapes" at bounding box center [125, 340] width 17 height 5
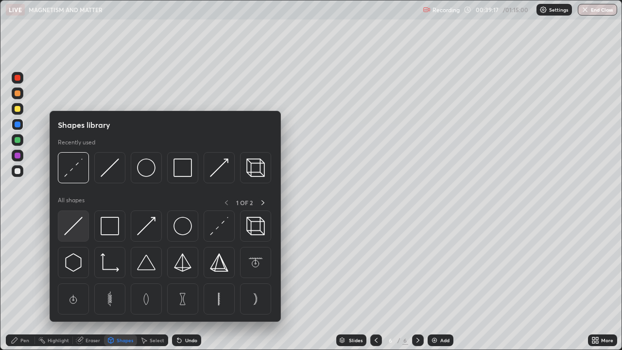
click at [79, 221] on img at bounding box center [73, 226] width 18 height 18
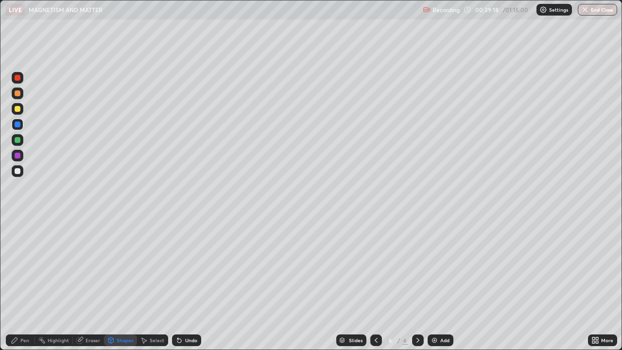
click at [17, 94] on div at bounding box center [18, 93] width 6 height 6
click at [25, 267] on div "Pen" at bounding box center [24, 340] width 9 height 5
click at [17, 108] on div at bounding box center [18, 109] width 6 height 6
click at [19, 125] on div at bounding box center [18, 124] width 6 height 6
click at [16, 169] on div at bounding box center [18, 171] width 6 height 6
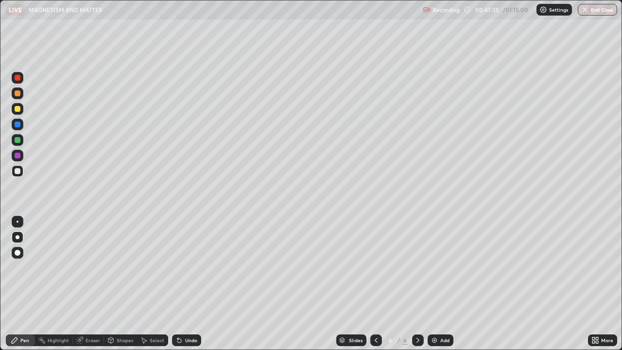
click at [439, 267] on div "Add" at bounding box center [441, 340] width 26 height 12
click at [119, 267] on div "Shapes" at bounding box center [125, 340] width 17 height 5
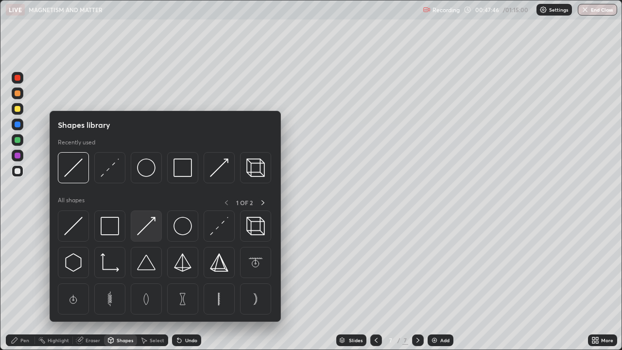
click at [147, 225] on img at bounding box center [146, 226] width 18 height 18
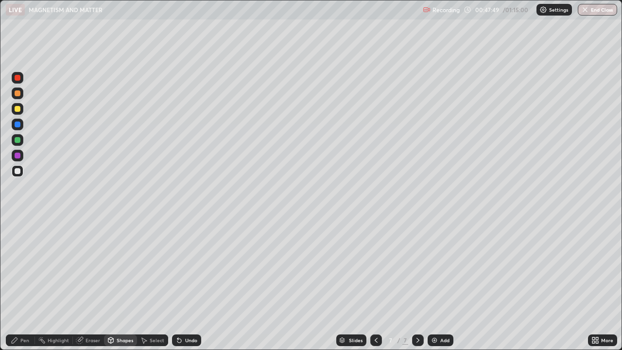
click at [19, 267] on div "Pen" at bounding box center [20, 340] width 29 height 12
click at [21, 108] on div at bounding box center [18, 109] width 12 height 12
click at [119, 267] on div "Shapes" at bounding box center [125, 340] width 17 height 5
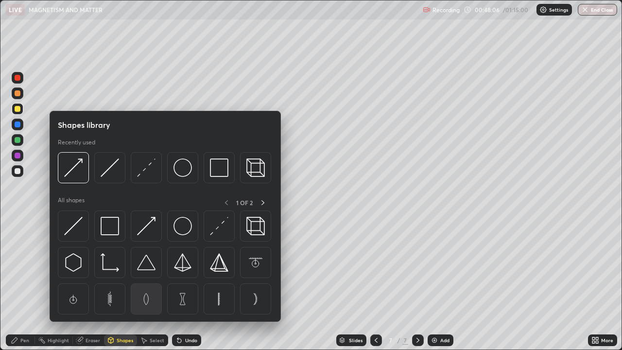
click at [142, 267] on img at bounding box center [146, 299] width 18 height 18
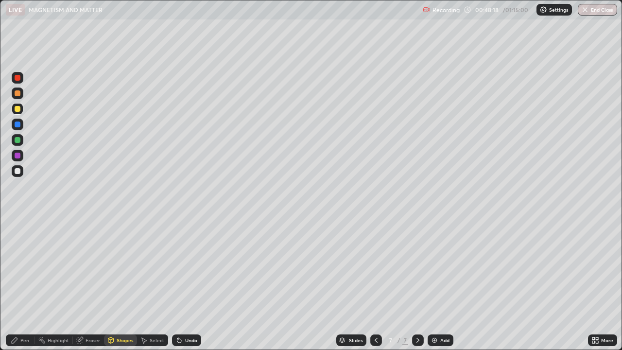
click at [184, 267] on div "Undo" at bounding box center [186, 340] width 29 height 12
click at [186, 267] on div "Undo" at bounding box center [186, 340] width 29 height 12
click at [179, 267] on div "Undo" at bounding box center [186, 340] width 29 height 12
click at [117, 267] on div "Shapes" at bounding box center [125, 340] width 17 height 5
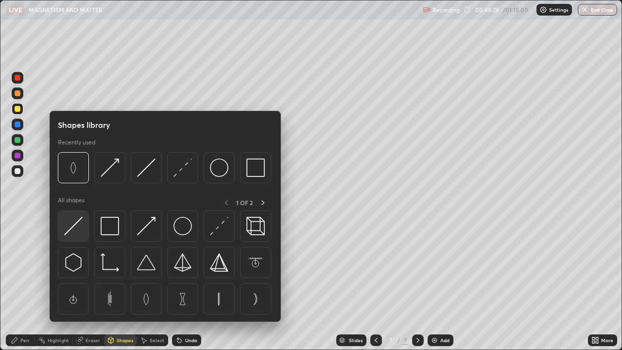
click at [71, 230] on img at bounding box center [73, 226] width 18 height 18
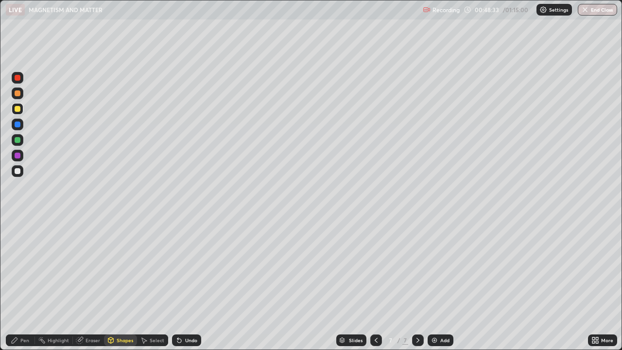
click at [190, 267] on div "Undo" at bounding box center [191, 340] width 12 height 5
click at [117, 267] on div "Shapes" at bounding box center [125, 340] width 17 height 5
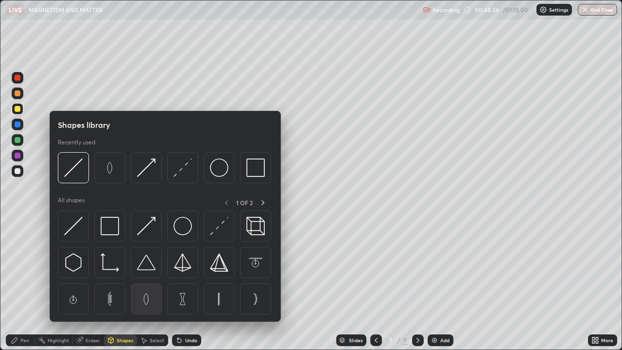
click at [146, 267] on img at bounding box center [146, 299] width 18 height 18
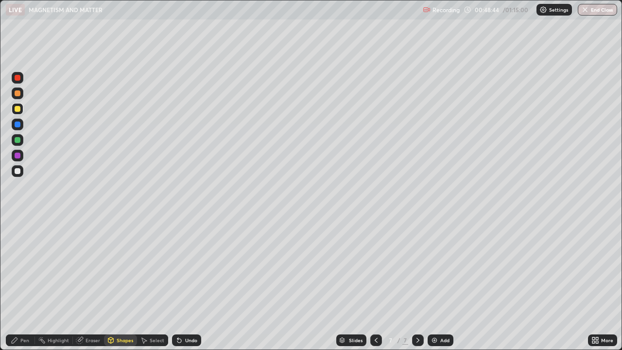
click at [189, 267] on div "Undo" at bounding box center [191, 340] width 12 height 5
click at [89, 267] on div "Eraser" at bounding box center [93, 340] width 15 height 5
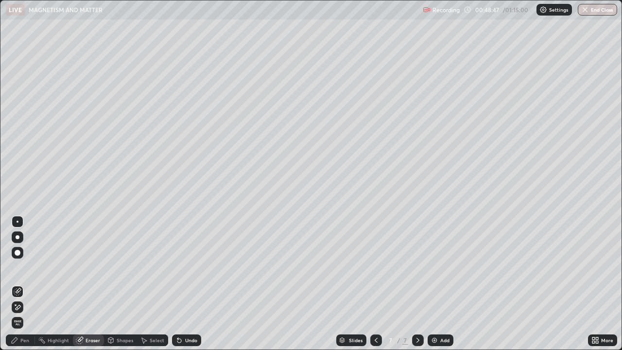
click at [194, 267] on div "Undo" at bounding box center [186, 340] width 29 height 12
click at [119, 267] on div "Shapes" at bounding box center [125, 340] width 17 height 5
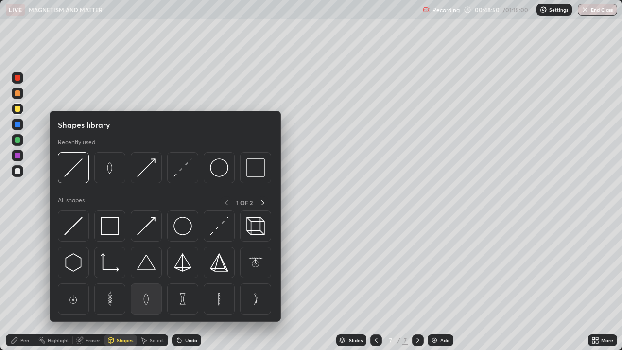
click at [139, 267] on img at bounding box center [146, 299] width 18 height 18
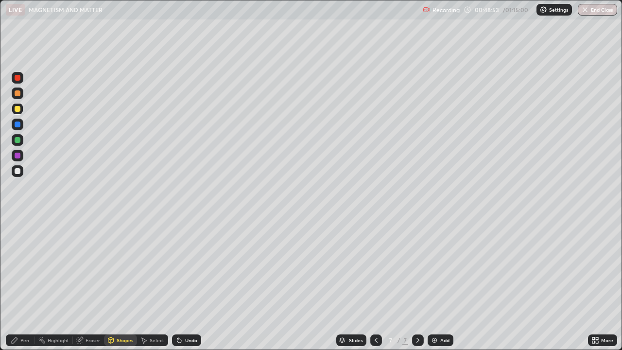
click at [118, 267] on div "Shapes" at bounding box center [125, 340] width 17 height 5
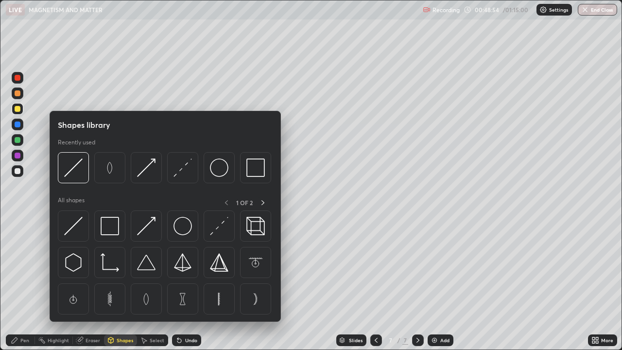
click at [150, 267] on div "Select" at bounding box center [152, 340] width 31 height 12
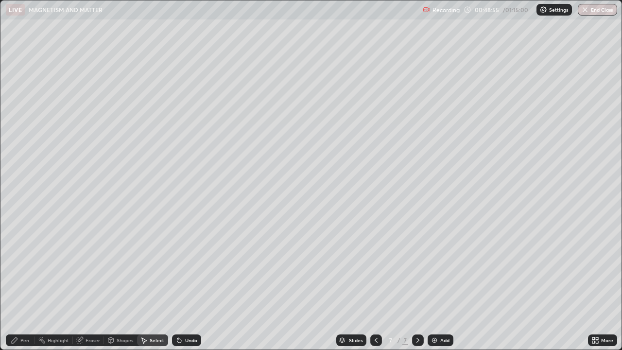
click at [90, 267] on div "Eraser" at bounding box center [93, 340] width 15 height 5
click at [120, 267] on div "Shapes" at bounding box center [125, 340] width 17 height 5
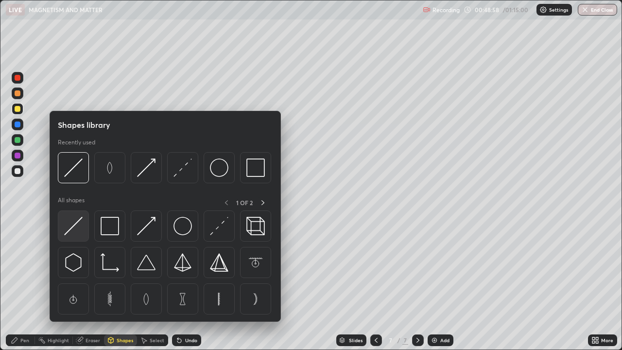
click at [74, 228] on img at bounding box center [73, 226] width 18 height 18
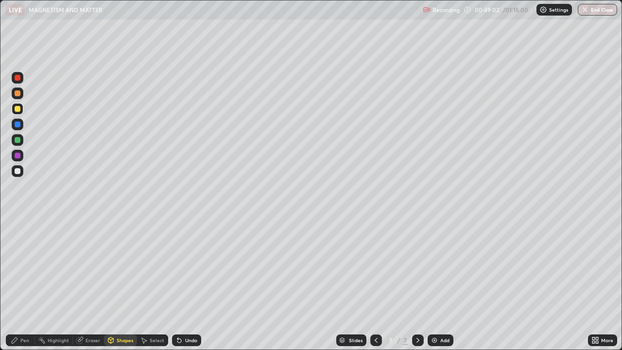
click at [22, 267] on div "Pen" at bounding box center [20, 340] width 29 height 12
click at [18, 93] on div at bounding box center [18, 93] width 6 height 6
click at [18, 110] on div at bounding box center [18, 109] width 6 height 6
click at [18, 154] on div at bounding box center [18, 156] width 6 height 6
click at [181, 267] on icon at bounding box center [179, 340] width 8 height 8
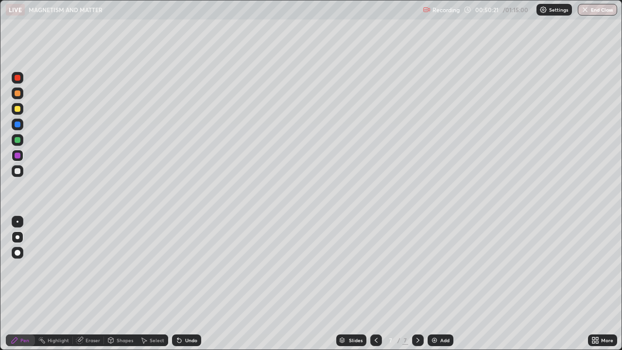
click at [185, 267] on div "Undo" at bounding box center [186, 340] width 29 height 12
click at [17, 108] on div at bounding box center [18, 109] width 6 height 6
click at [183, 267] on div "Undo" at bounding box center [186, 340] width 29 height 12
click at [185, 267] on div "Undo" at bounding box center [191, 340] width 12 height 5
click at [187, 267] on div "Undo" at bounding box center [191, 340] width 12 height 5
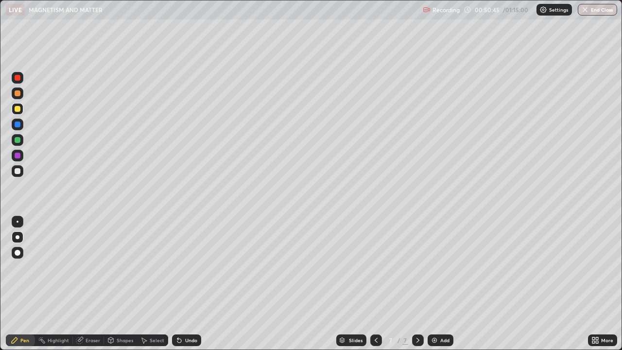
click at [181, 267] on icon at bounding box center [179, 340] width 8 height 8
click at [180, 267] on icon at bounding box center [179, 341] width 4 height 4
click at [120, 267] on div "Shapes" at bounding box center [125, 340] width 17 height 5
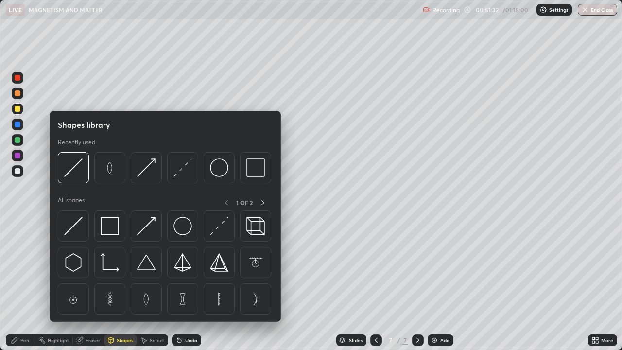
click at [185, 267] on img at bounding box center [182, 299] width 18 height 18
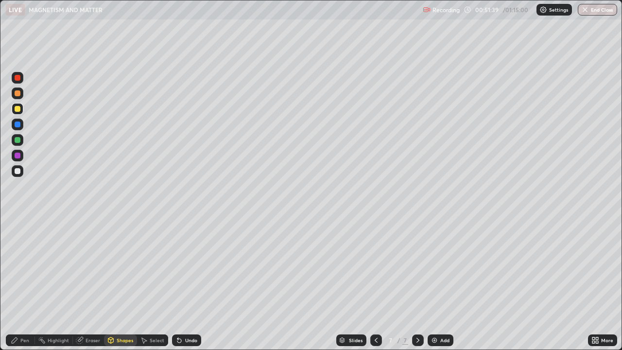
click at [86, 267] on div "Eraser" at bounding box center [93, 340] width 15 height 5
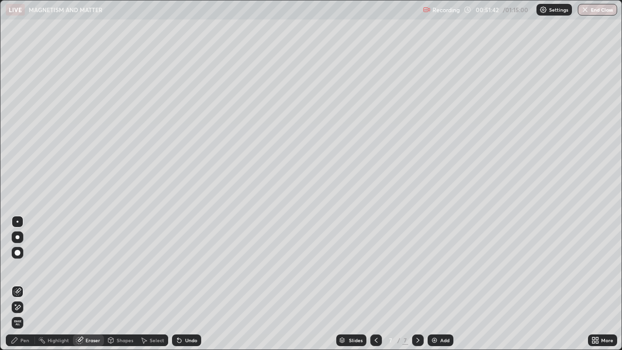
click at [122, 267] on div "Shapes" at bounding box center [125, 340] width 17 height 5
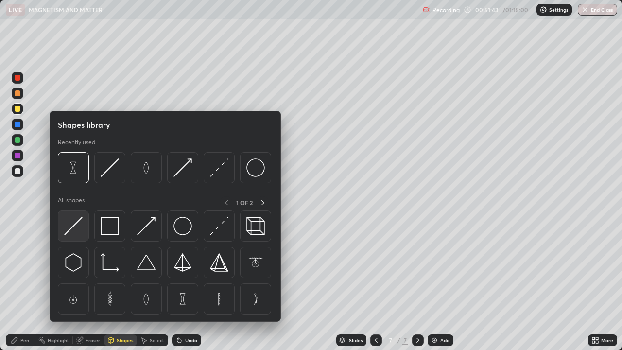
click at [80, 226] on img at bounding box center [73, 226] width 18 height 18
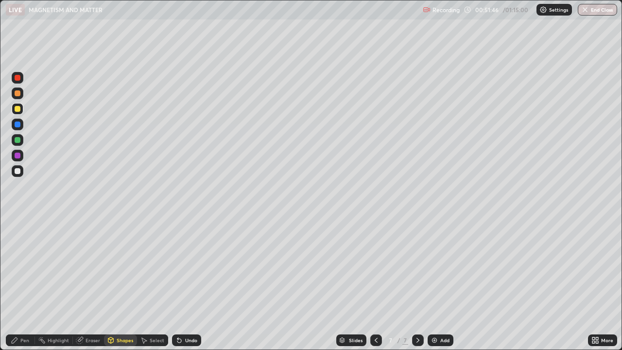
click at [27, 267] on div "Pen" at bounding box center [20, 340] width 29 height 12
click at [18, 171] on div at bounding box center [18, 171] width 6 height 6
click at [23, 106] on div at bounding box center [18, 109] width 12 height 12
click at [19, 142] on div at bounding box center [18, 140] width 12 height 12
click at [187, 267] on div "Undo" at bounding box center [191, 340] width 12 height 5
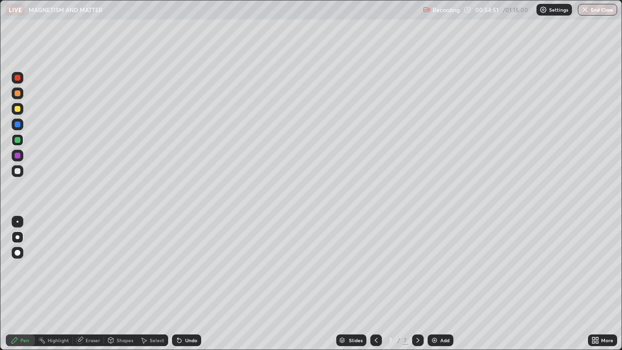
click at [187, 267] on div "Undo" at bounding box center [191, 340] width 12 height 5
click at [186, 267] on div "Undo" at bounding box center [186, 340] width 29 height 12
click at [187, 267] on div "Undo" at bounding box center [186, 340] width 29 height 12
click at [18, 174] on div at bounding box center [18, 171] width 12 height 12
click at [445, 267] on div "Add" at bounding box center [444, 340] width 9 height 5
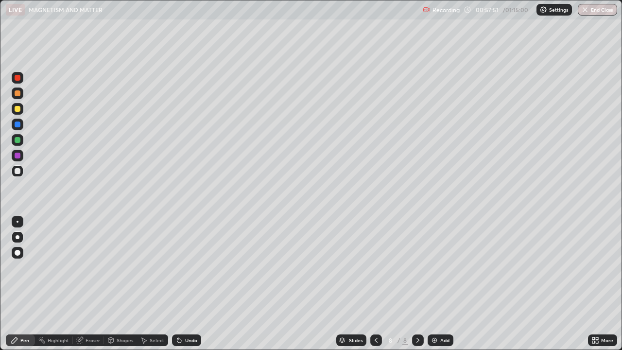
click at [126, 267] on div "Shapes" at bounding box center [125, 340] width 17 height 5
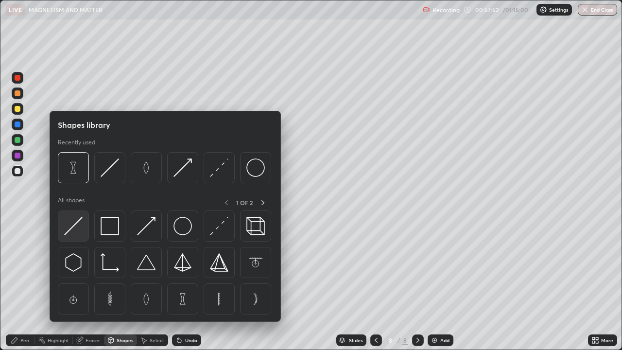
click at [77, 225] on img at bounding box center [73, 226] width 18 height 18
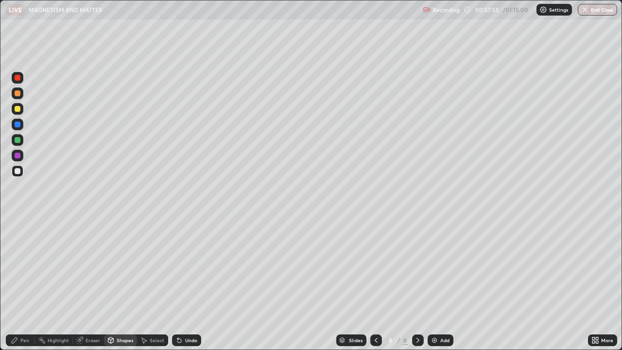
click at [123, 267] on div "Shapes" at bounding box center [120, 340] width 33 height 12
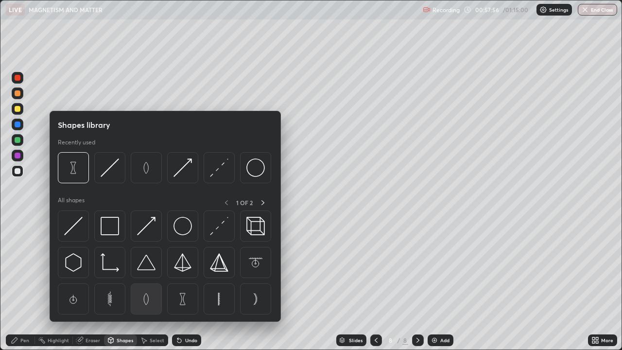
click at [146, 267] on img at bounding box center [146, 299] width 18 height 18
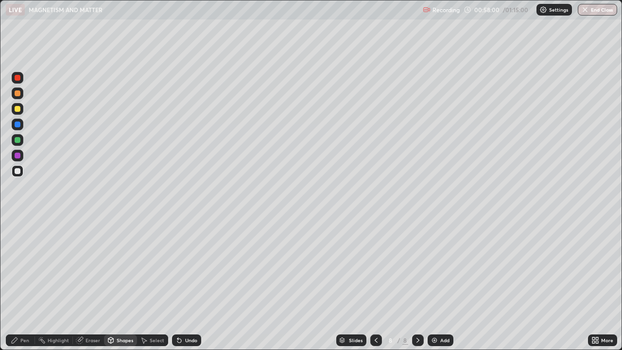
click at [118, 267] on div "Shapes" at bounding box center [120, 340] width 33 height 12
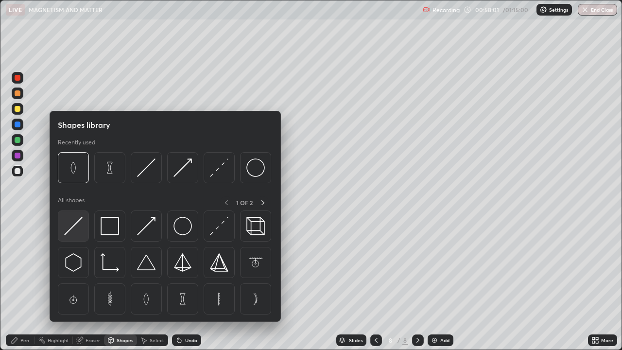
click at [81, 229] on img at bounding box center [73, 226] width 18 height 18
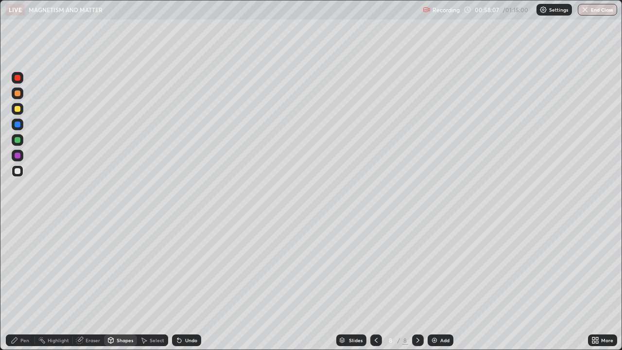
click at [23, 267] on div "Pen" at bounding box center [20, 340] width 29 height 12
click at [17, 97] on div at bounding box center [18, 93] width 12 height 12
click at [17, 110] on div at bounding box center [18, 109] width 6 height 6
click at [110, 267] on icon at bounding box center [110, 339] width 5 height 1
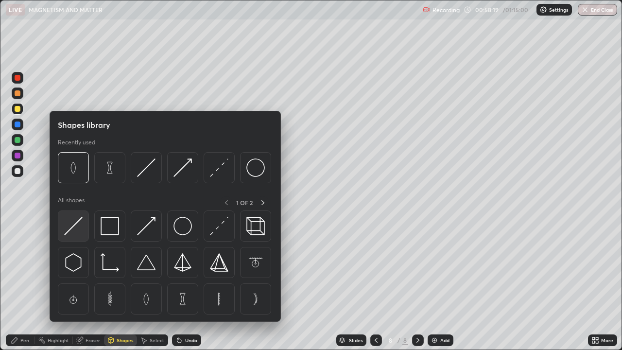
click at [71, 229] on img at bounding box center [73, 226] width 18 height 18
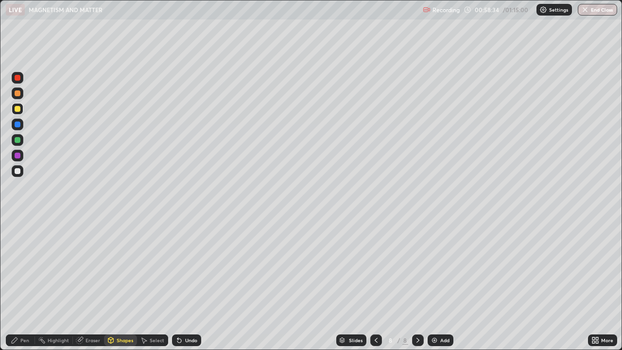
click at [27, 267] on div "Pen" at bounding box center [20, 339] width 29 height 19
click at [20, 141] on div at bounding box center [18, 140] width 6 height 6
click at [601, 10] on button "End Class" at bounding box center [597, 10] width 39 height 12
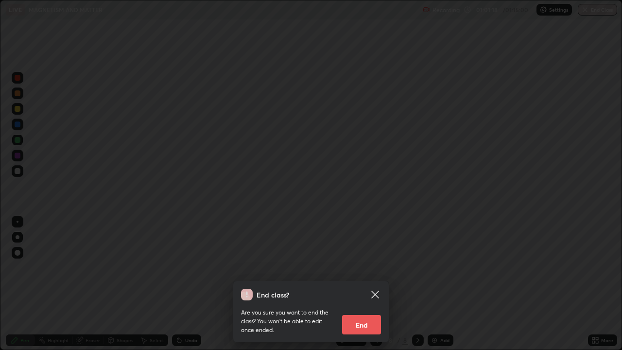
click at [368, 267] on button "End" at bounding box center [361, 324] width 39 height 19
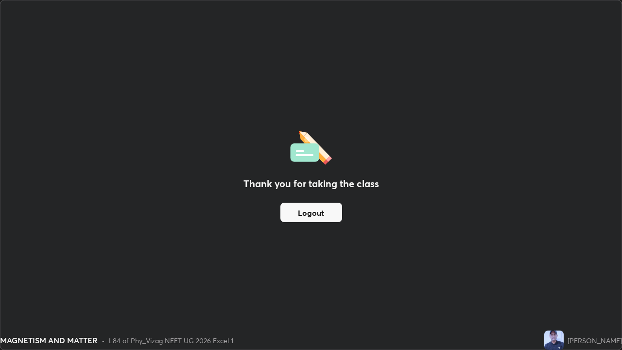
click at [334, 210] on button "Logout" at bounding box center [311, 212] width 62 height 19
